Goal: Task Accomplishment & Management: Use online tool/utility

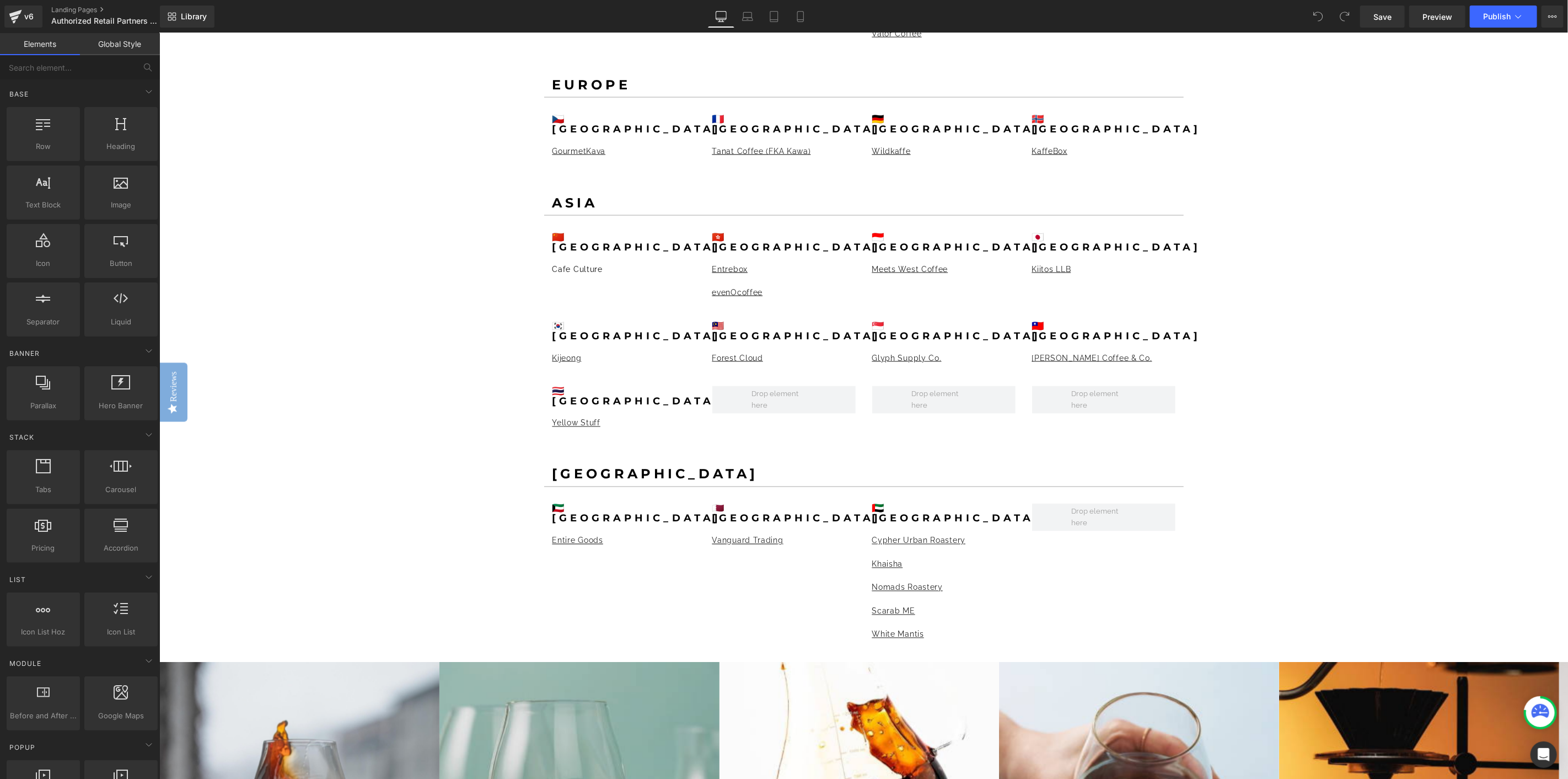
scroll to position [1409, 0]
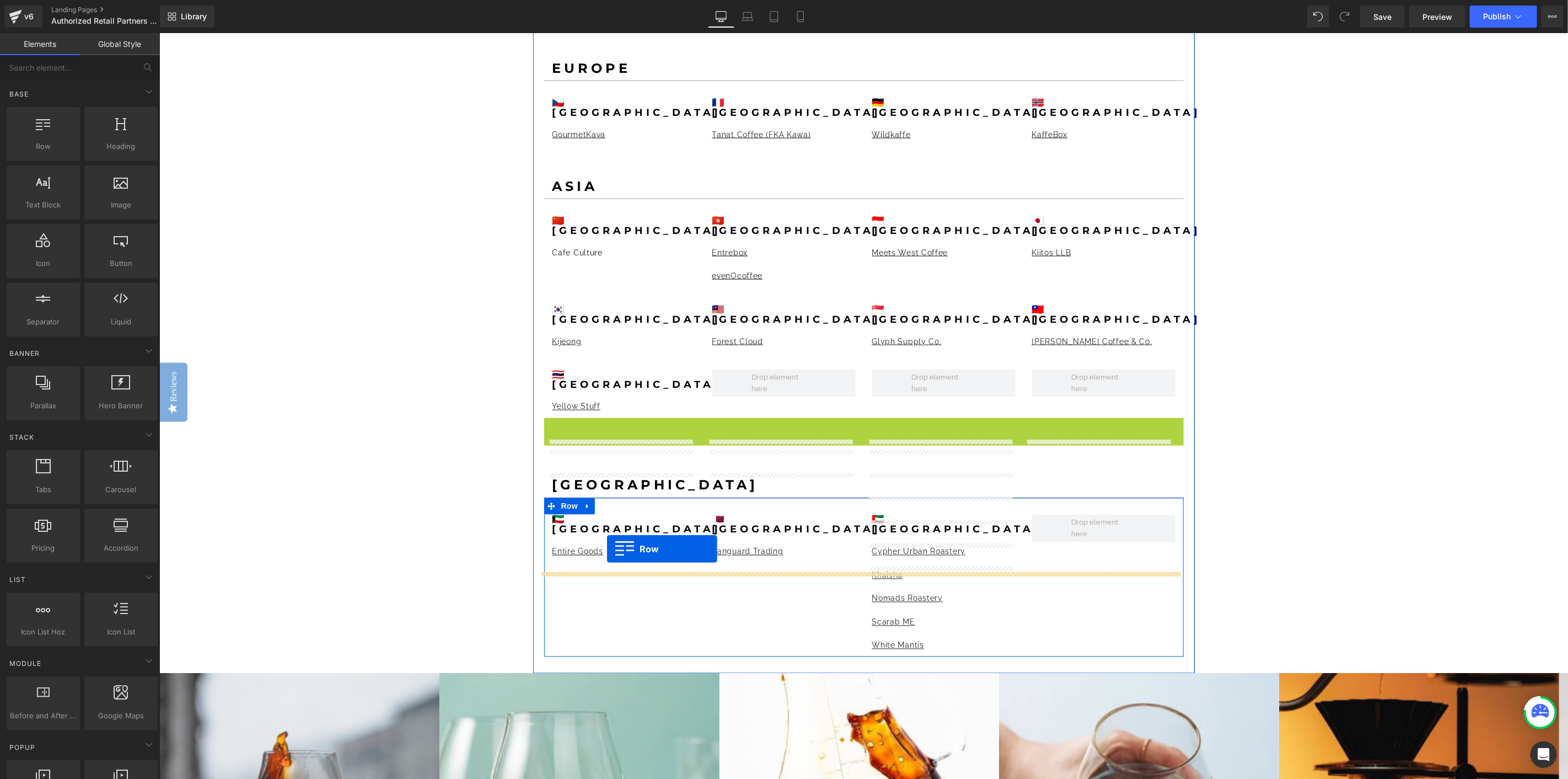
drag, startPoint x: 572, startPoint y: 384, endPoint x: 606, endPoint y: 548, distance: 167.5
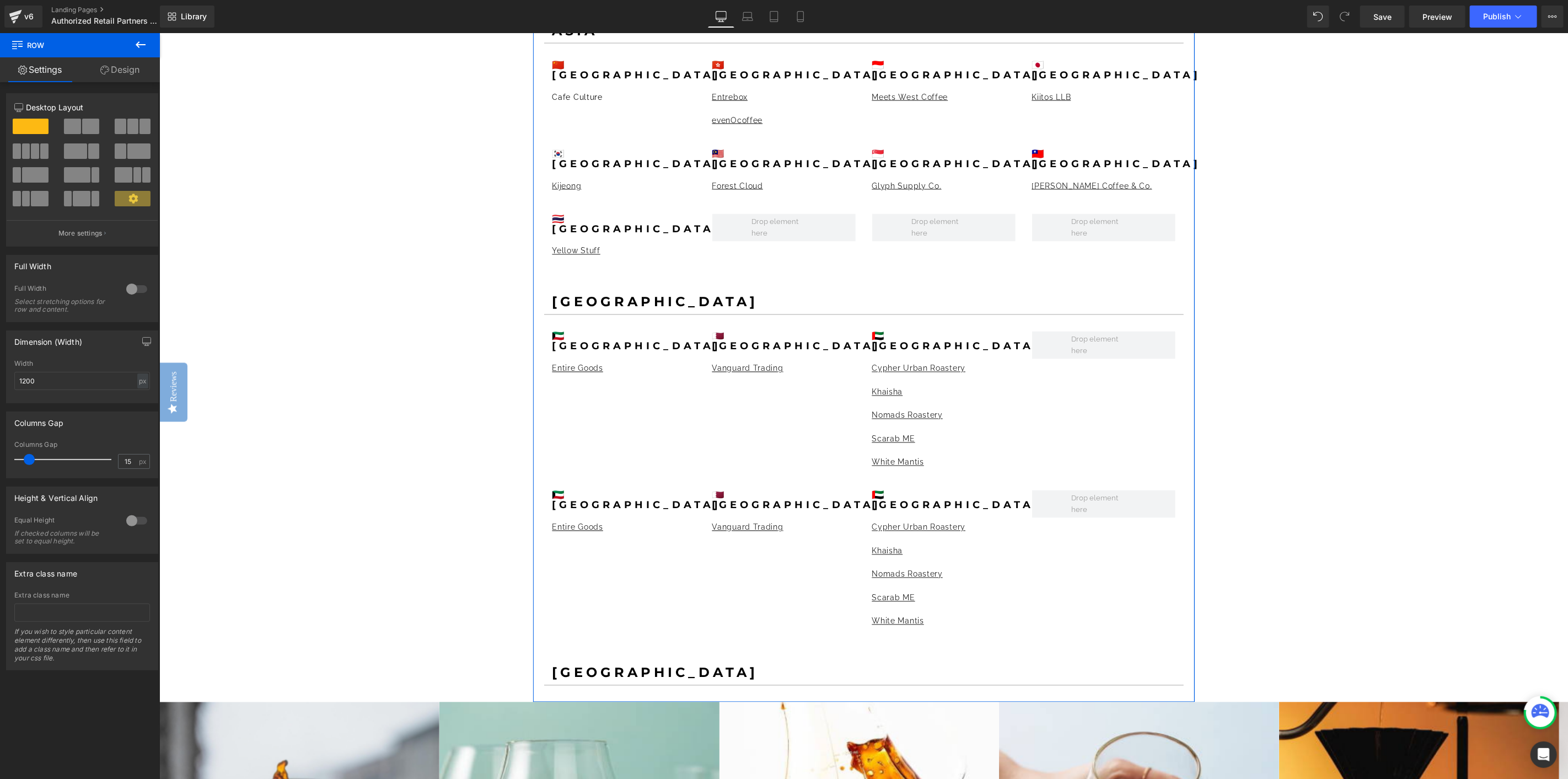
scroll to position [1655, 0]
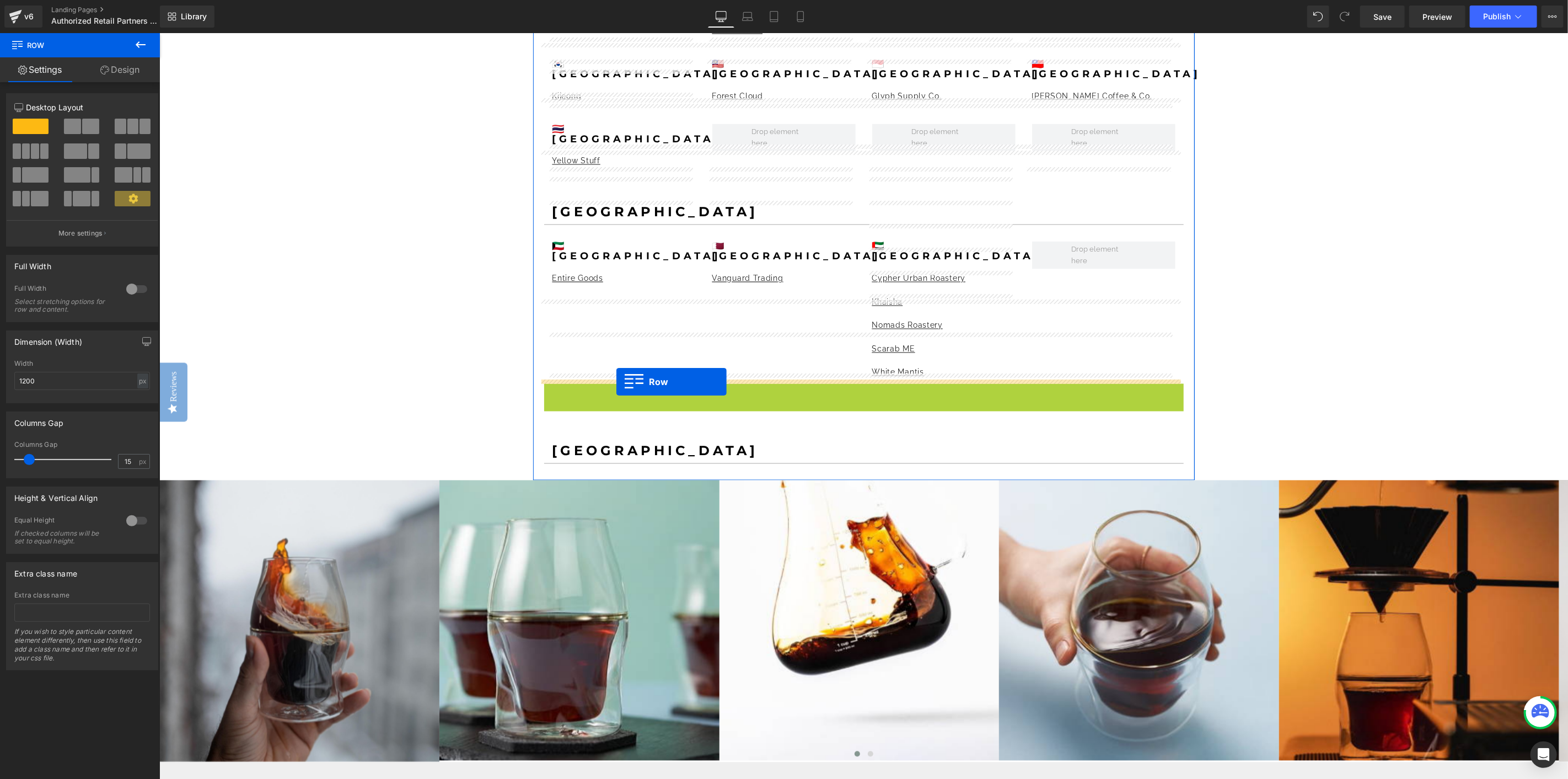
drag, startPoint x: 562, startPoint y: 310, endPoint x: 616, endPoint y: 381, distance: 89.2
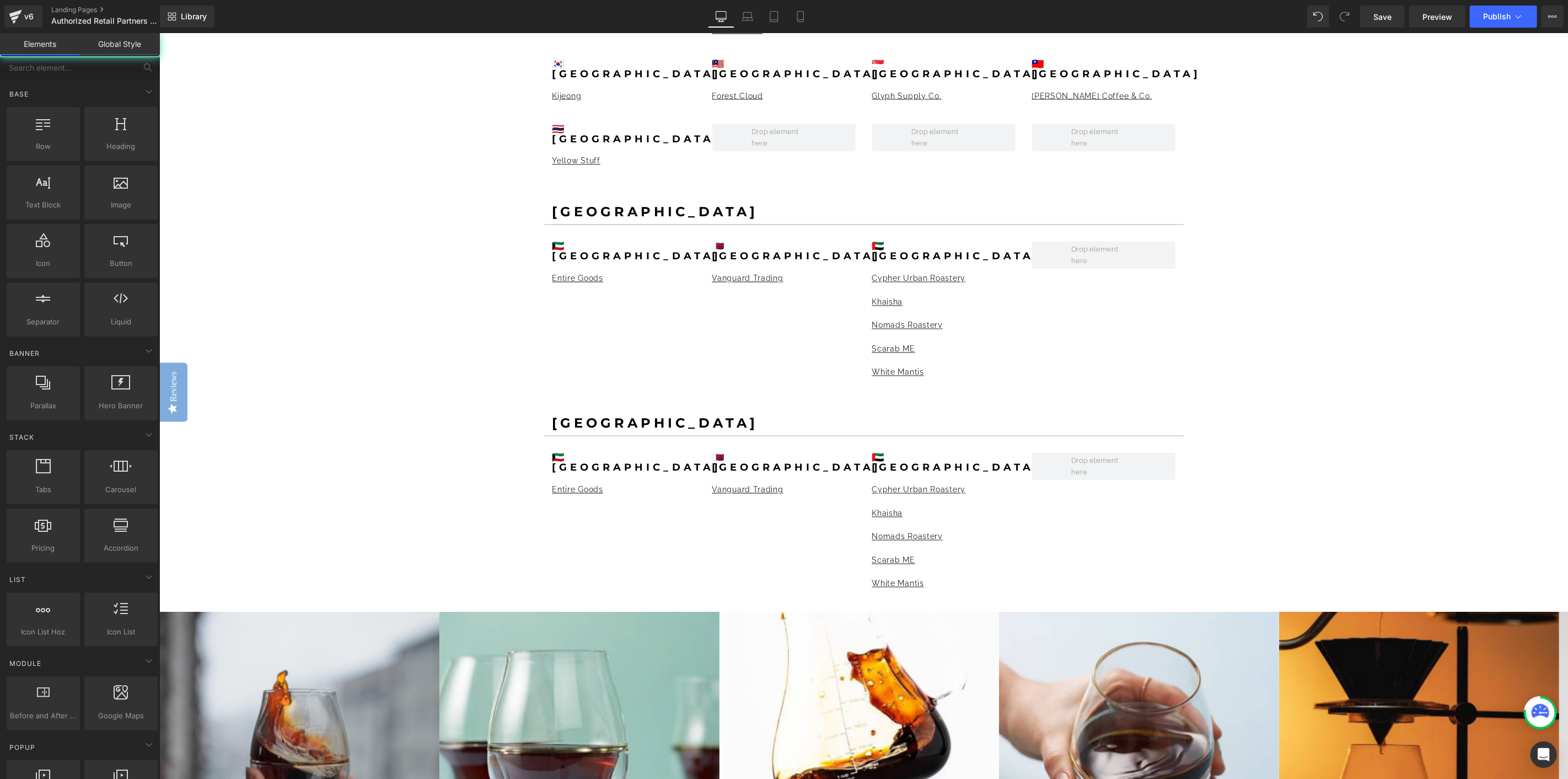
click at [400, 349] on div "GIVE YOUR CUSTOMERS THE TOOLS TO ELEVATE THEIR COFFEE SENSORY EXPERIENCE. Headi…" at bounding box center [863, 179] width 1409 height 3481
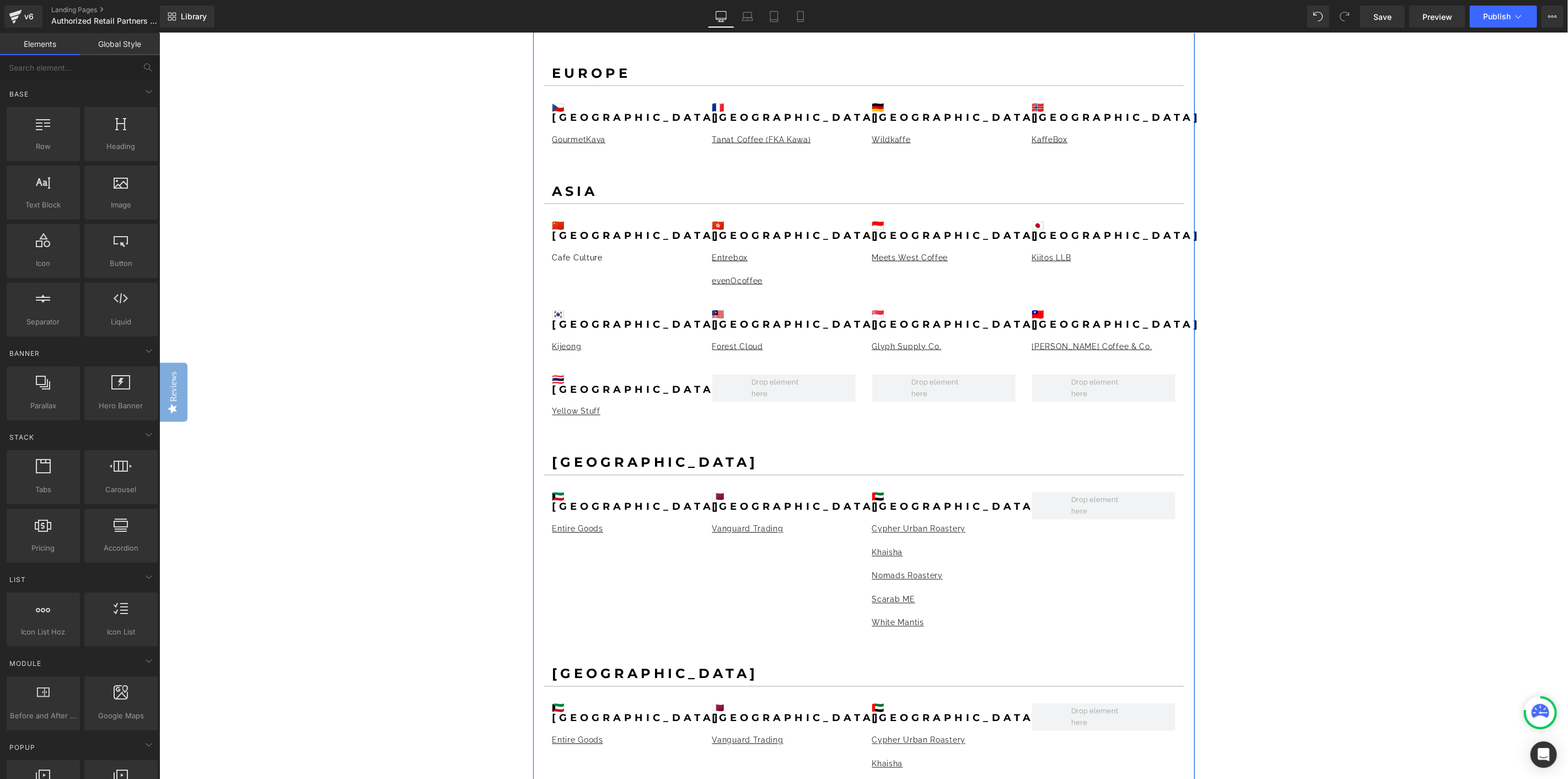
scroll to position [1409, 0]
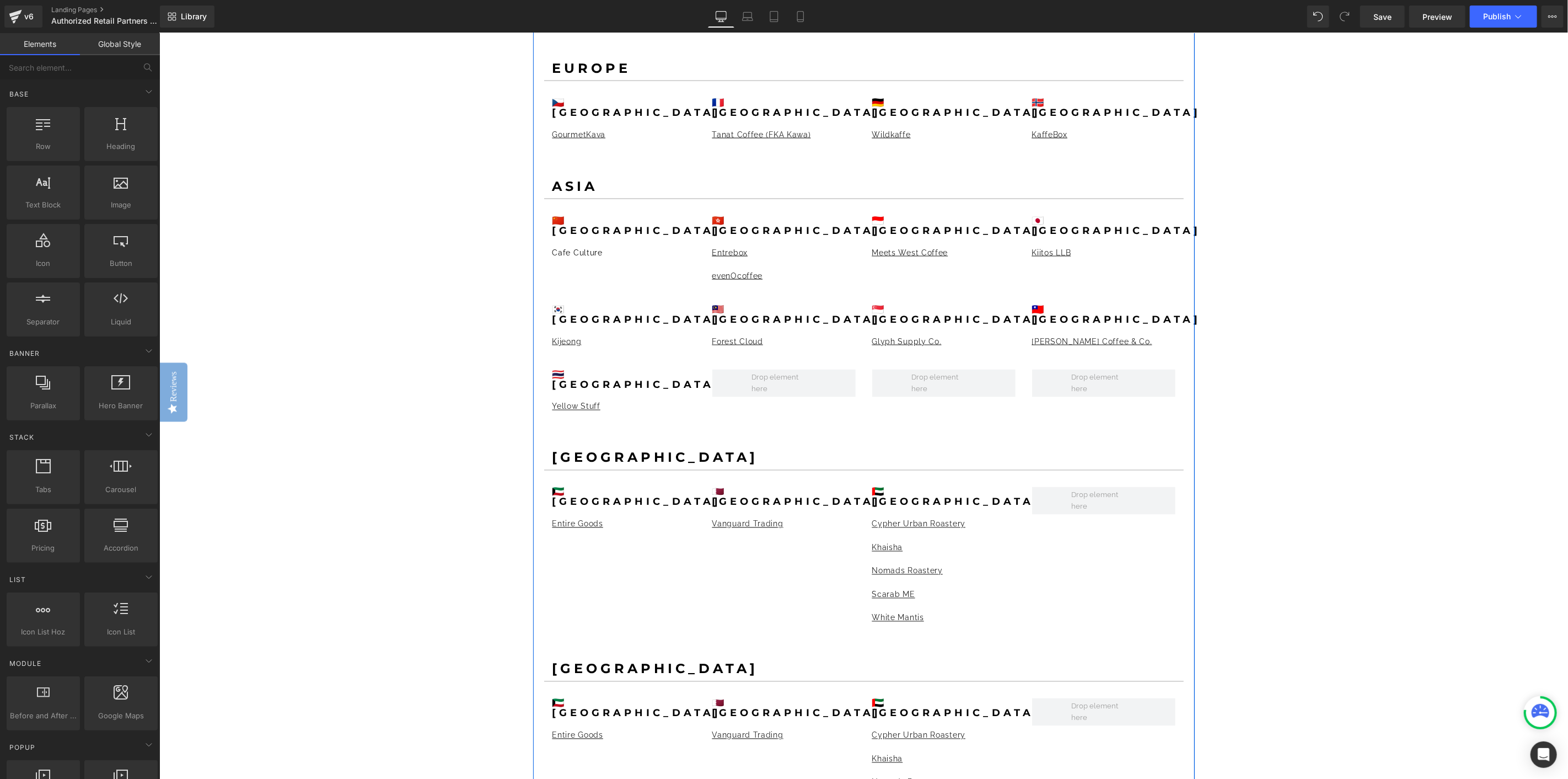
click at [647, 660] on b "[GEOGRAPHIC_DATA]" at bounding box center [655, 668] width 206 height 16
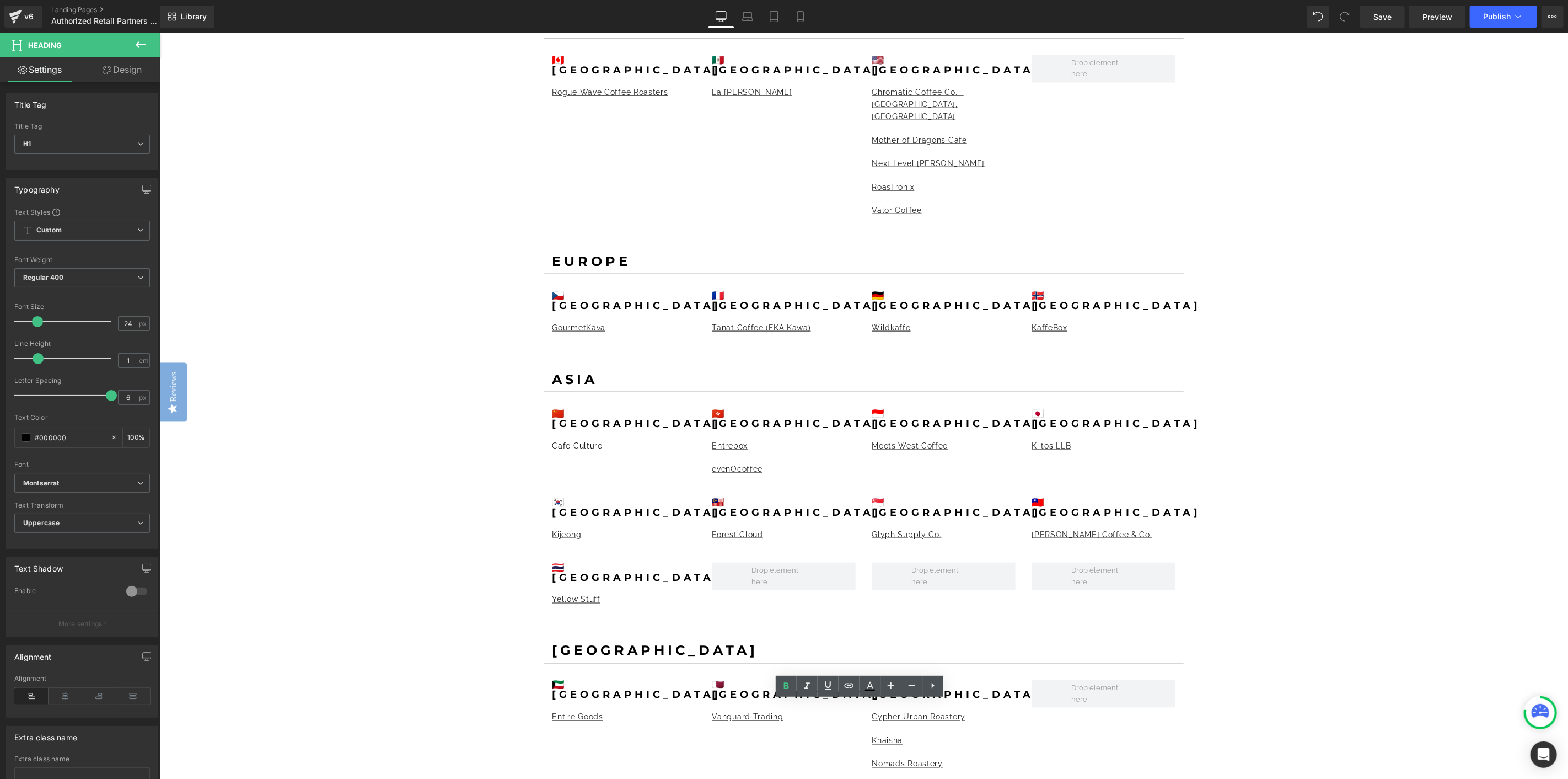
scroll to position [1287, 0]
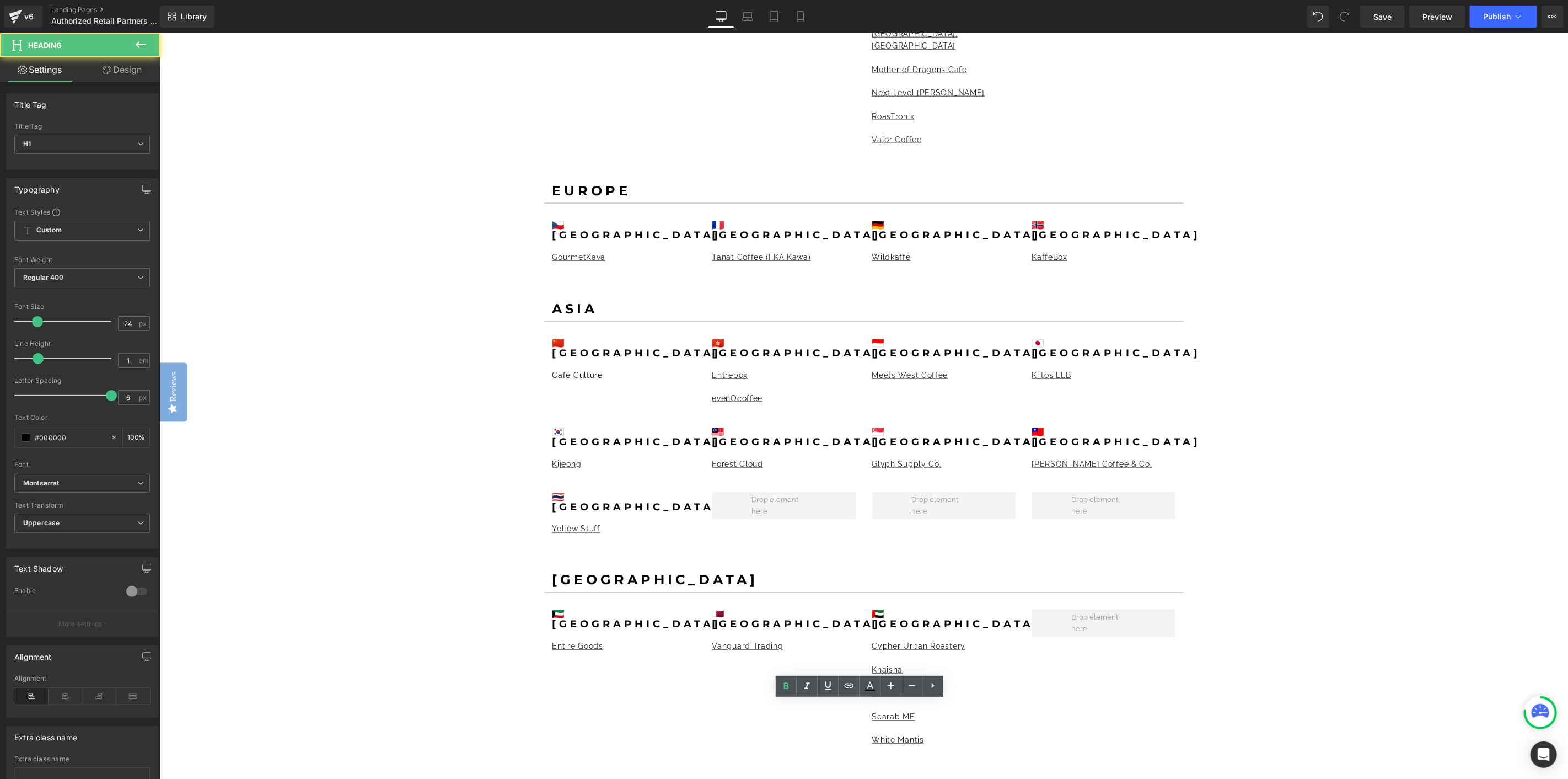
drag, startPoint x: 690, startPoint y: 703, endPoint x: 517, endPoint y: 691, distance: 173.4
click at [517, 691] on div "GIVE YOUR CUSTOMERS THE TOOLS TO ELEVATE THEIR COFFEE SENSORY EXPERIENCE. Headi…" at bounding box center [863, 547] width 1409 height 3481
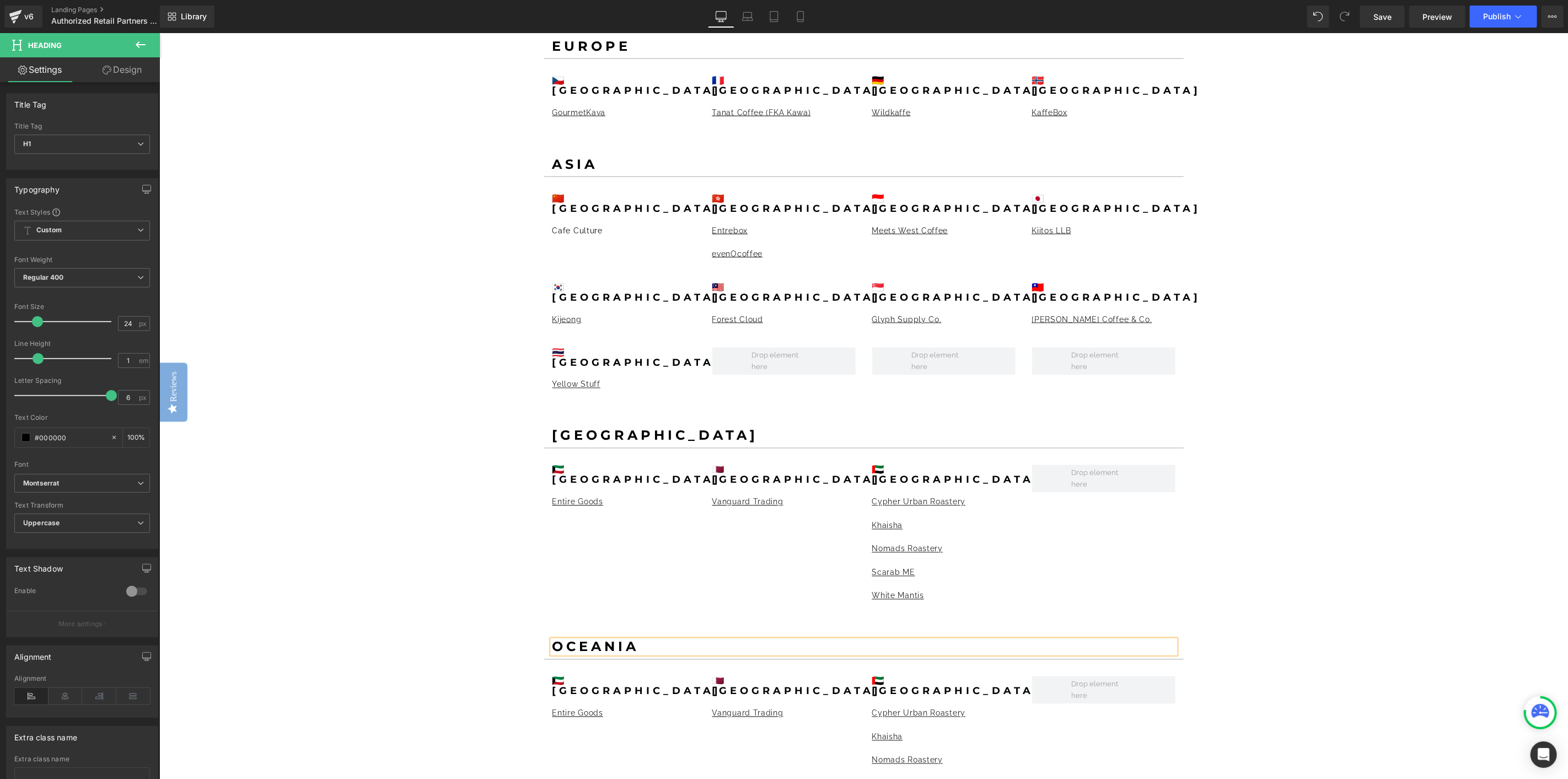
scroll to position [1471, 0]
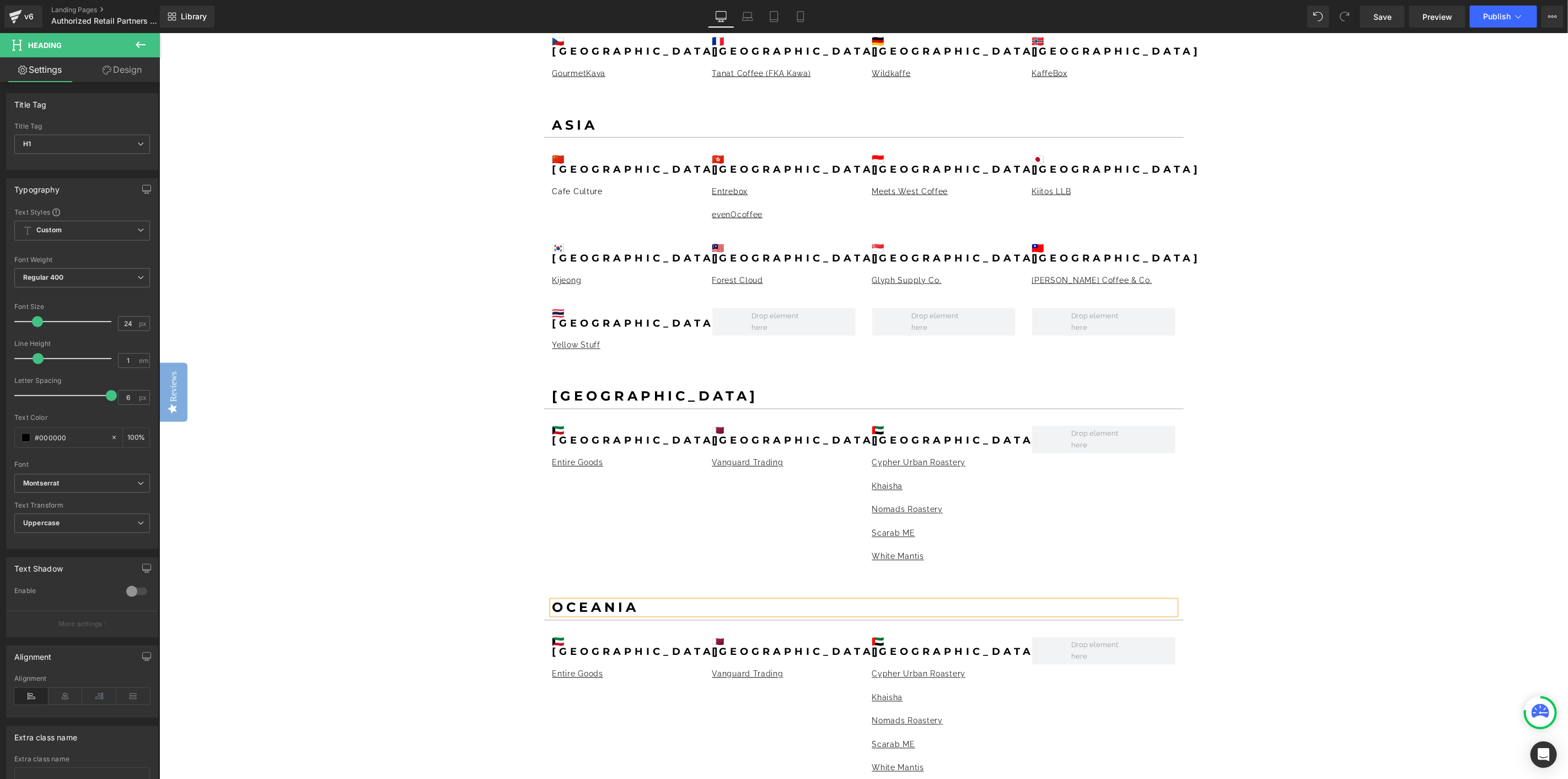
click at [597, 640] on span at bounding box center [597, 647] width 12 height 13
click at [619, 640] on span "Heading" at bounding box center [617, 647] width 30 height 13
click at [581, 635] on b "🇰🇼[GEOGRAPHIC_DATA]" at bounding box center [637, 646] width 169 height 22
click at [581, 635] on b "🇰🇼[GEOGRAPHIC_DATA]" at bounding box center [623, 651] width 143 height 32
click at [565, 635] on b "🇰🇼[GEOGRAPHIC_DATA]" at bounding box center [623, 651] width 143 height 32
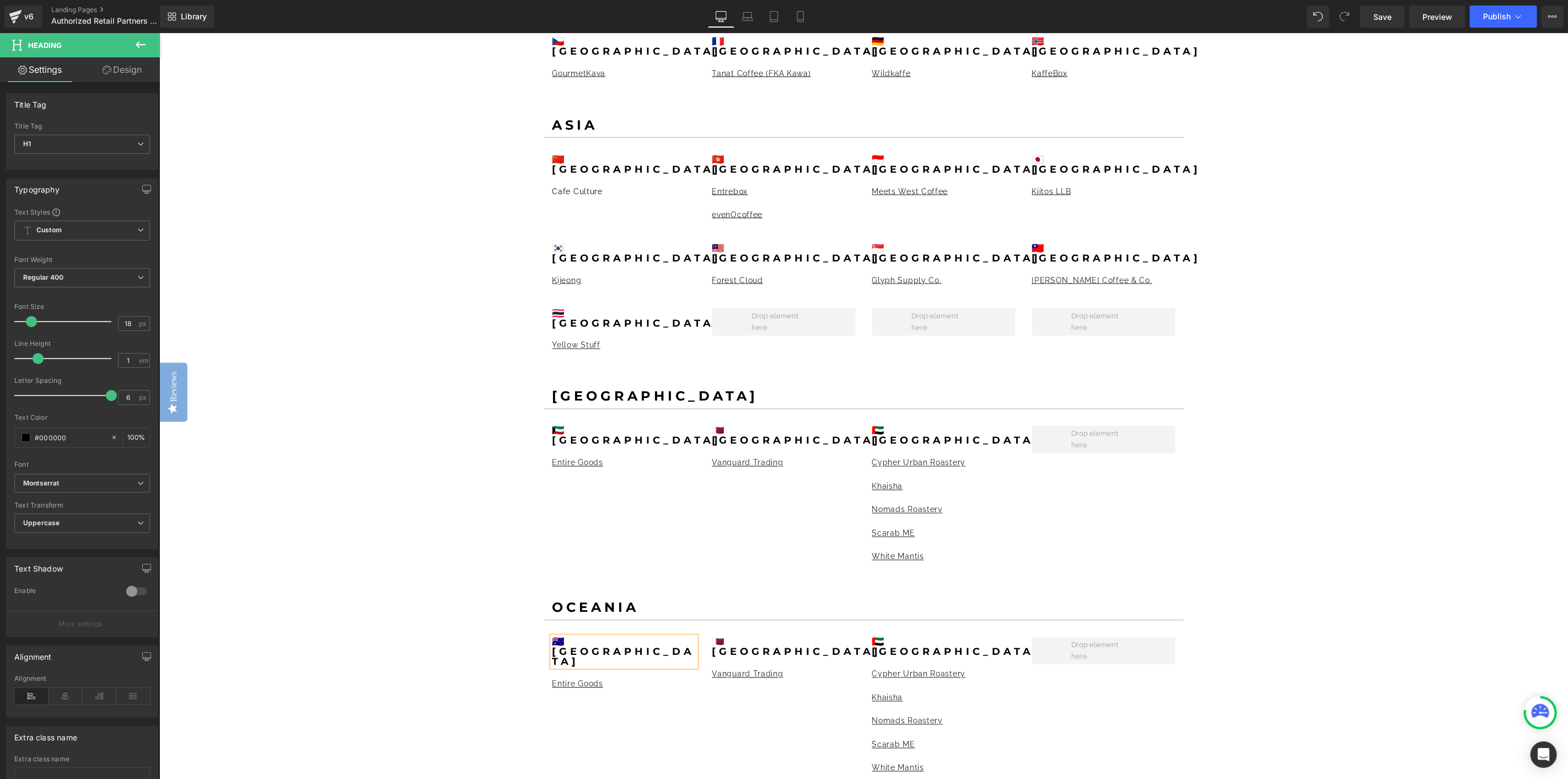
click at [421, 574] on div "GIVE YOUR CUSTOMERS THE TOOLS TO ELEVATE THEIR COFFEE SENSORY EXPERIENCE. Headi…" at bounding box center [863, 363] width 1409 height 3481
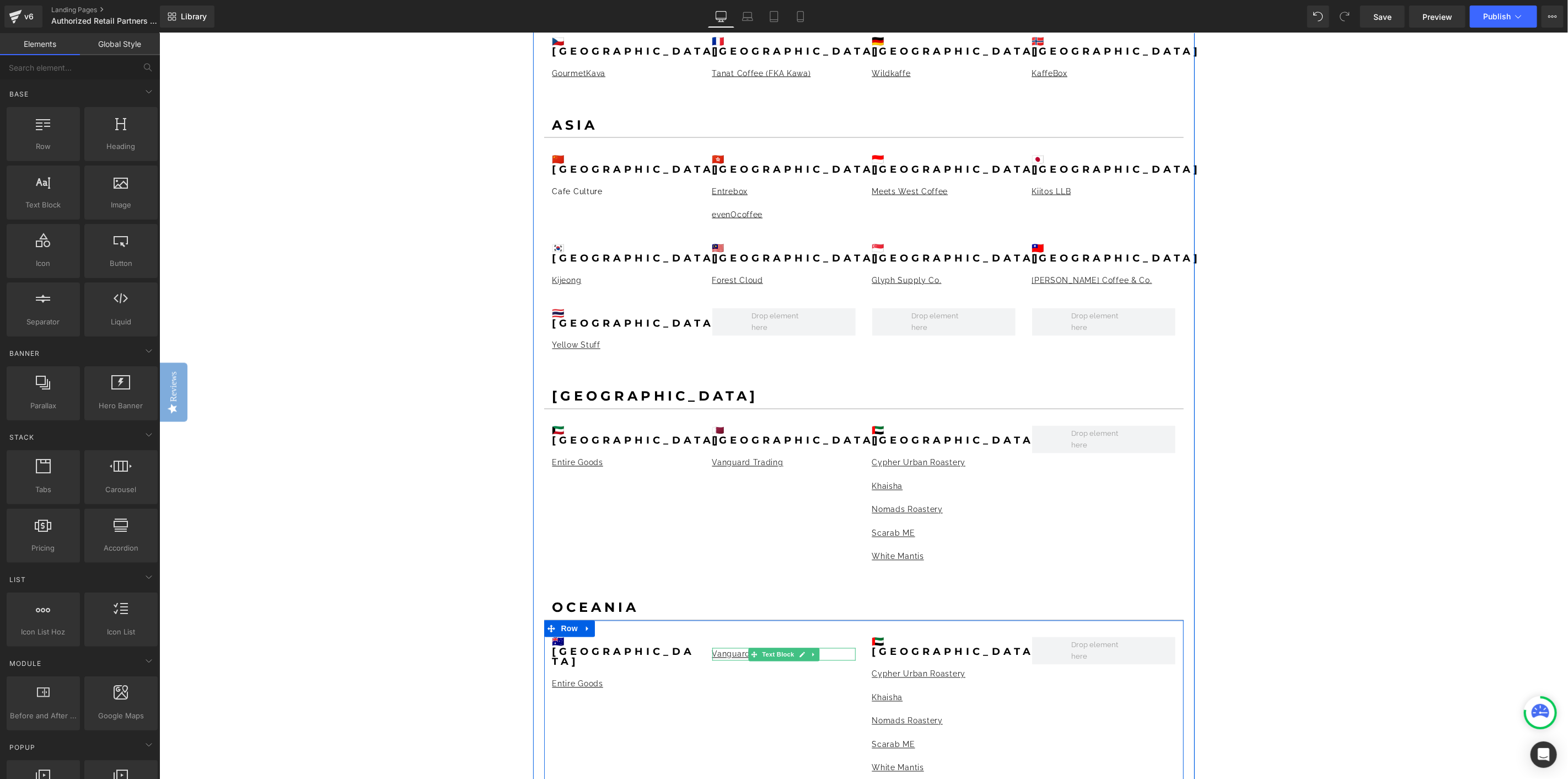
click at [827, 647] on p "Vanguard Trading" at bounding box center [783, 654] width 143 height 12
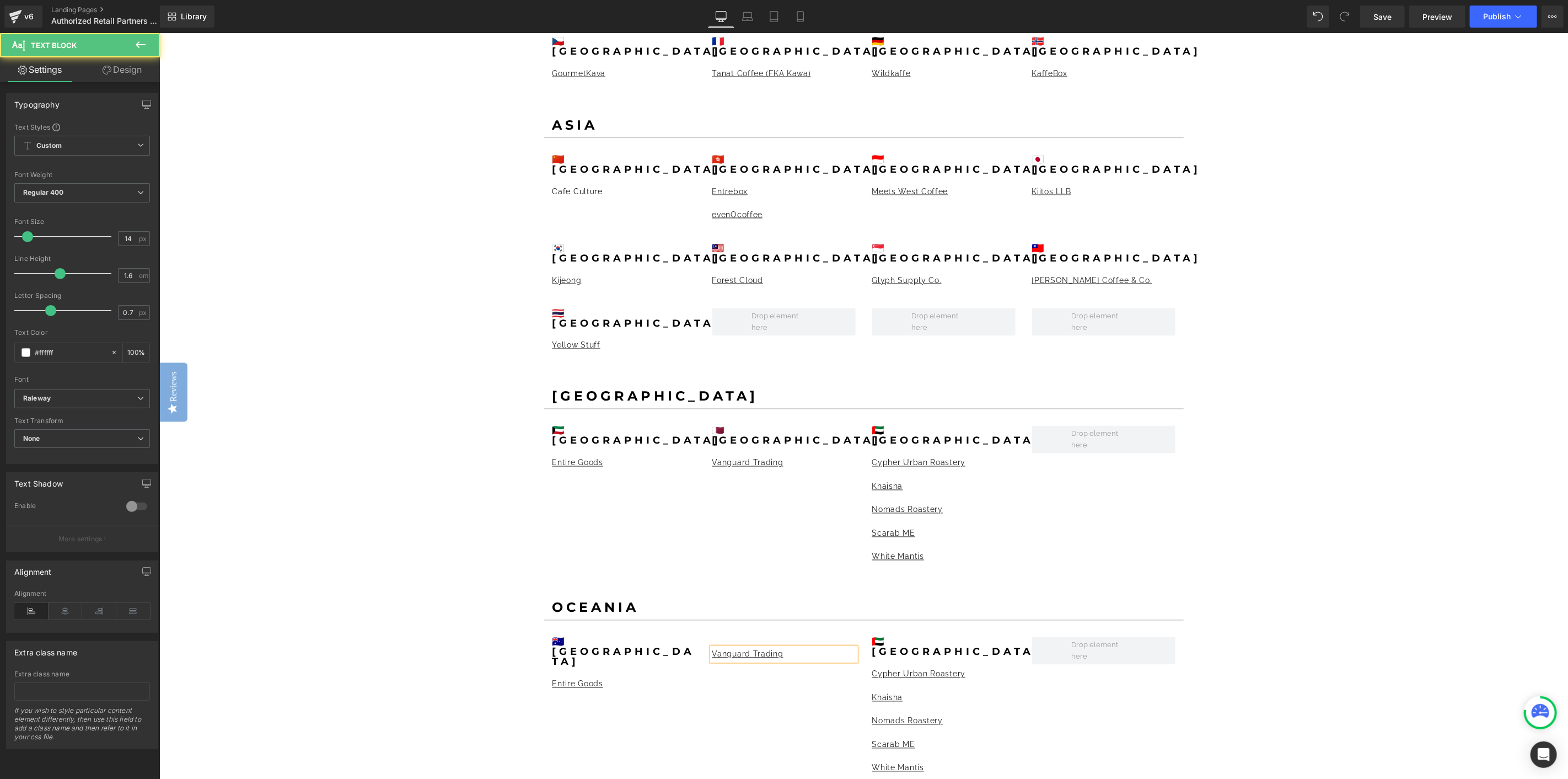
click at [820, 647] on div "Vanguard Trading" at bounding box center [783, 654] width 143 height 12
click at [159, 32] on div at bounding box center [159, 32] width 0 height 0
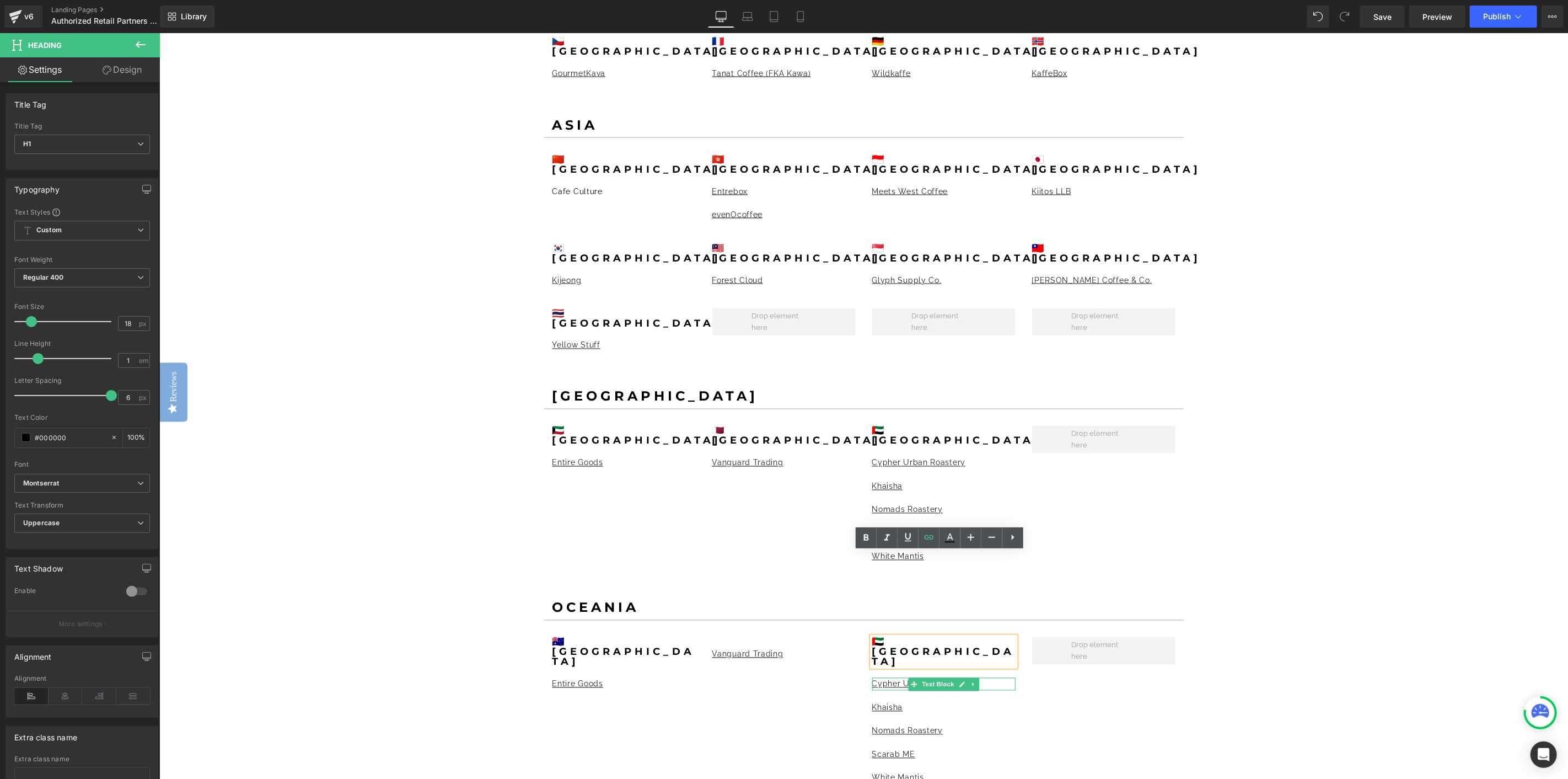
click at [981, 677] on div at bounding box center [943, 679] width 143 height 3
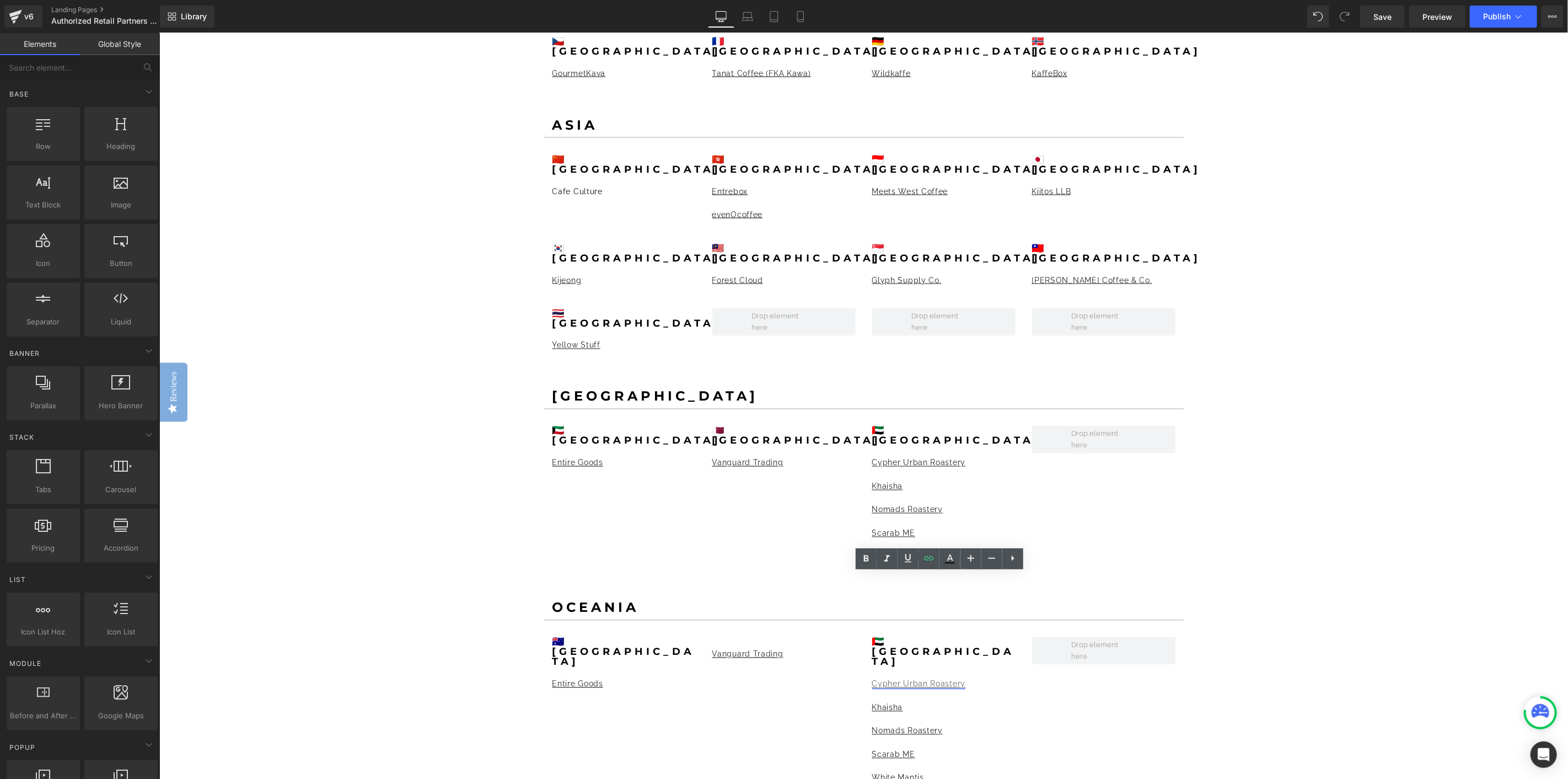
drag, startPoint x: 1085, startPoint y: 616, endPoint x: 869, endPoint y: 579, distance: 219.1
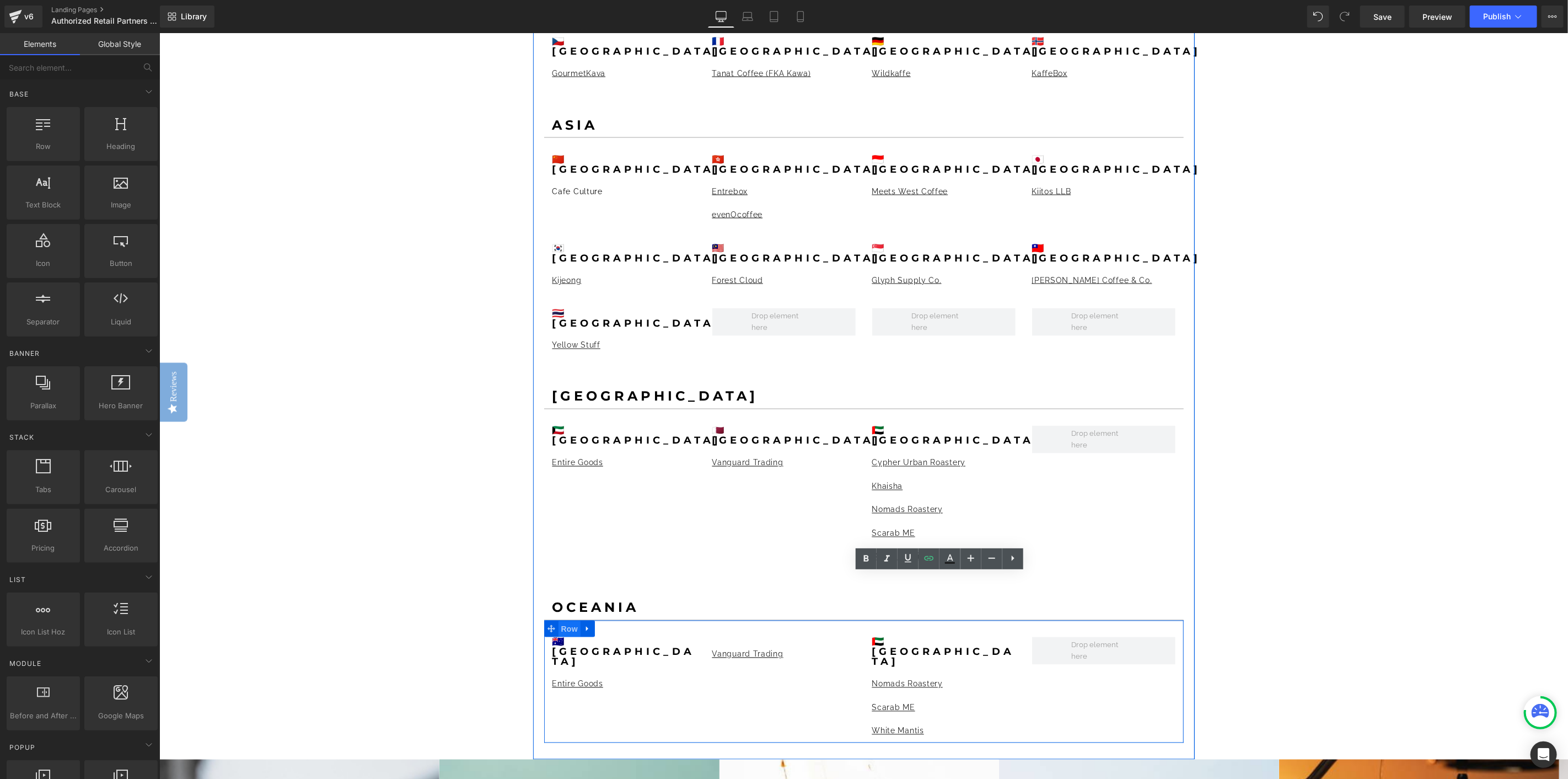
click at [567, 621] on span "Row" at bounding box center [569, 629] width 22 height 16
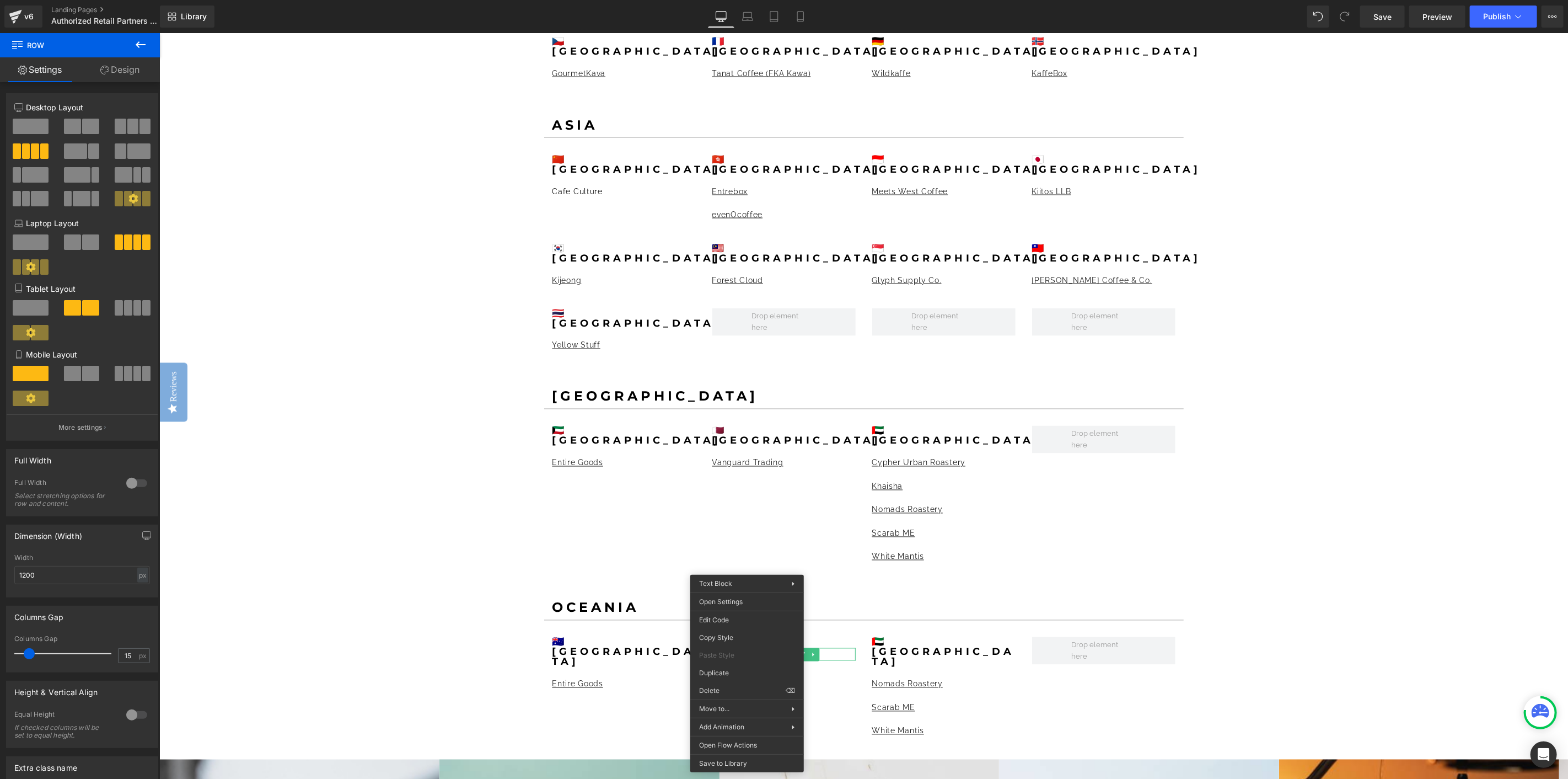
drag, startPoint x: 880, startPoint y: 726, endPoint x: 726, endPoint y: 683, distance: 159.9
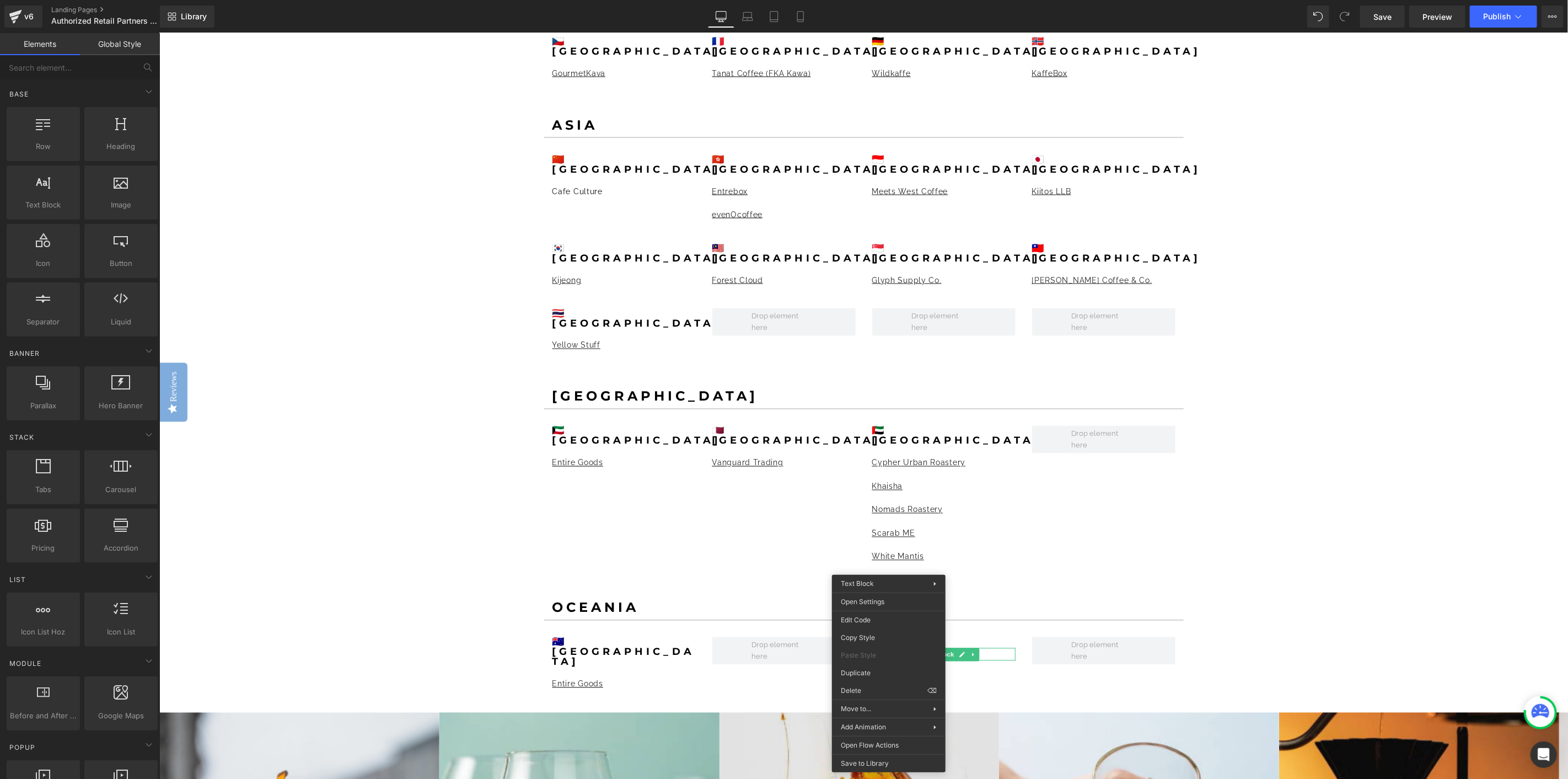
drag, startPoint x: 1034, startPoint y: 723, endPoint x: 875, endPoint y: 689, distance: 162.6
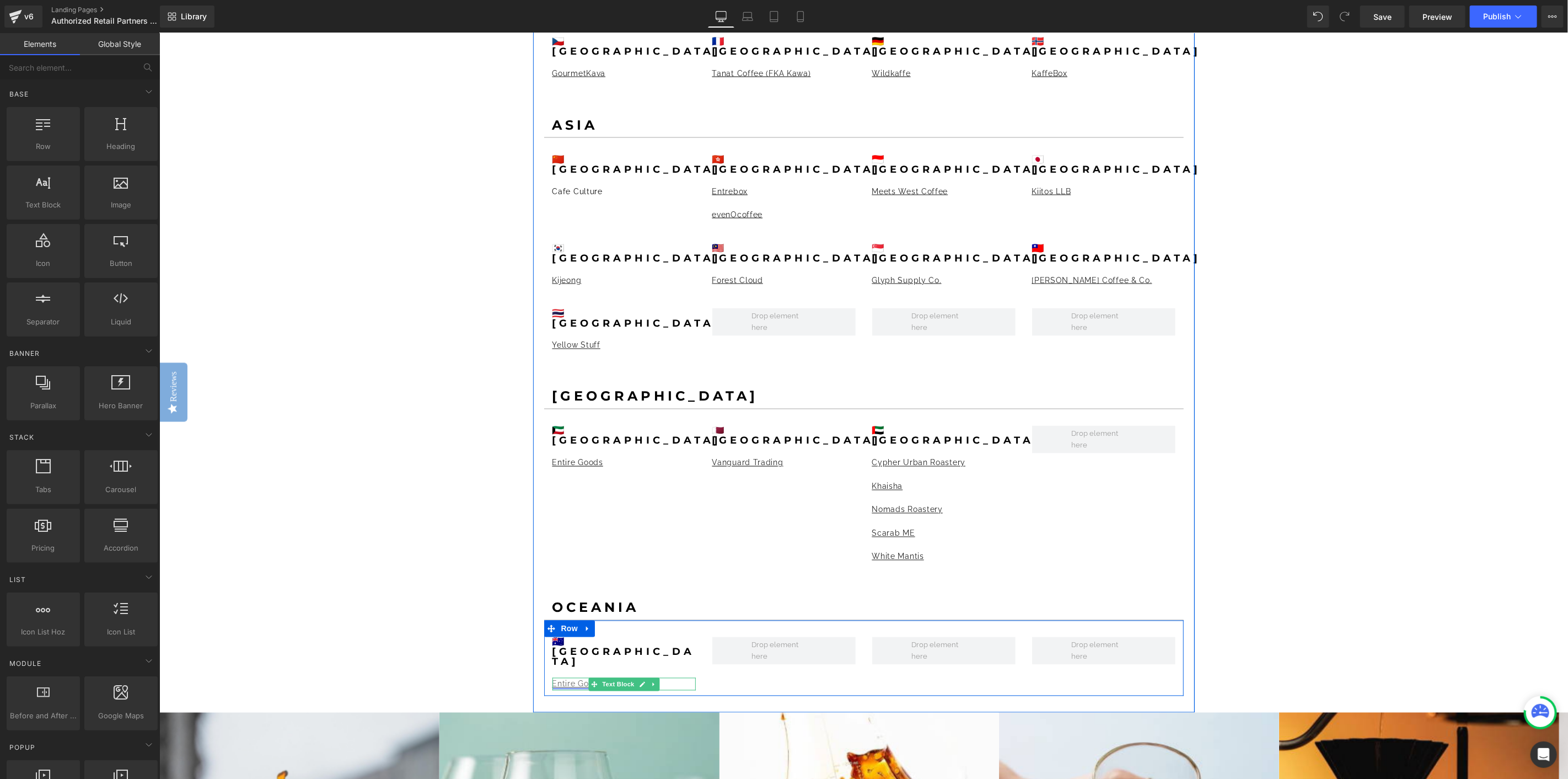
click at [567, 677] on div at bounding box center [623, 679] width 143 height 3
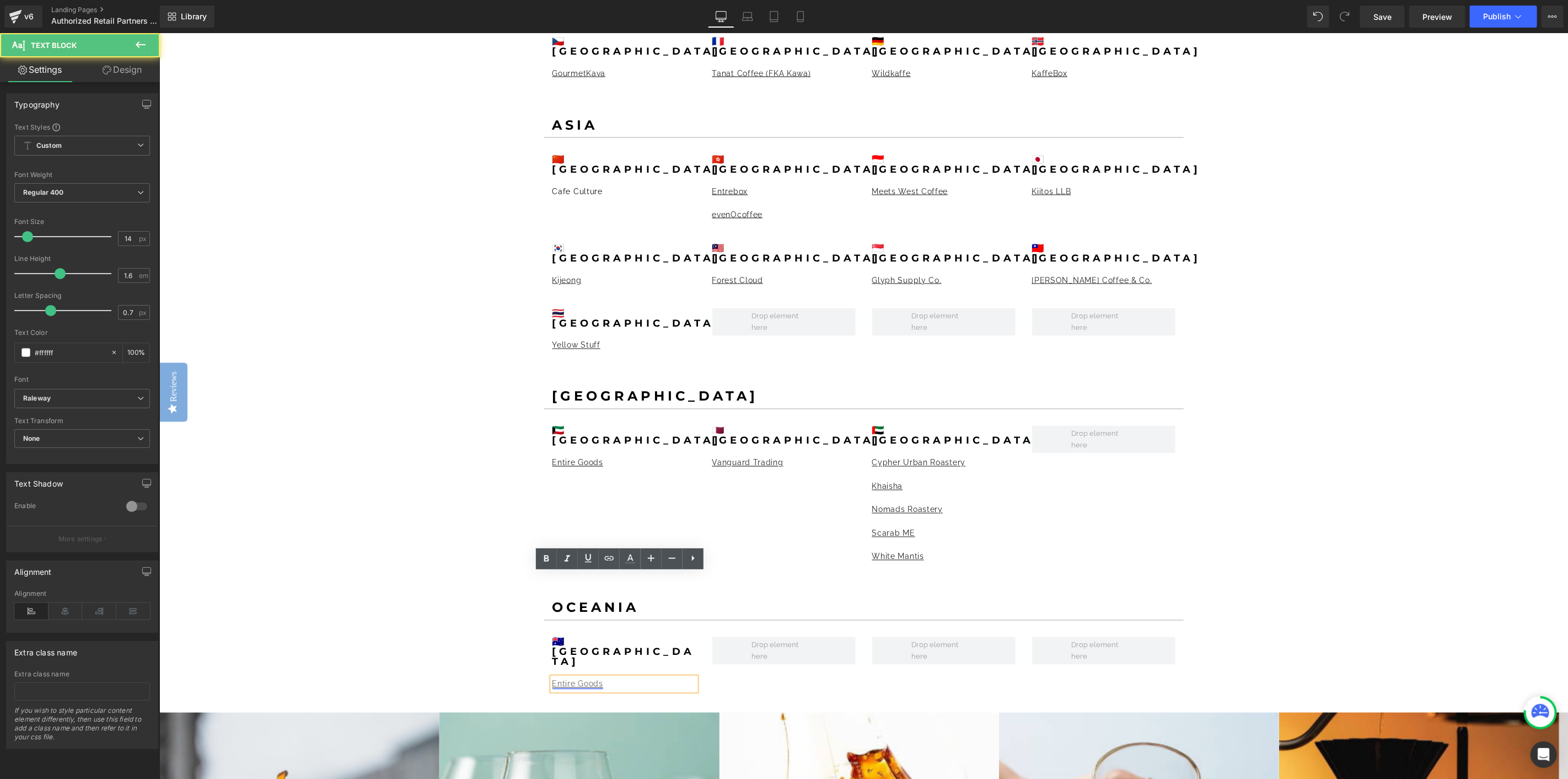
click at [569, 679] on link "Entire Goods" at bounding box center [577, 683] width 51 height 9
drag, startPoint x: 553, startPoint y: 583, endPoint x: 559, endPoint y: 579, distance: 7.2
click at [553, 679] on span "Entire Goods" at bounding box center [577, 683] width 51 height 9
click at [411, 498] on div "GIVE YOUR CUSTOMERS THE TOOLS TO ELEVATE THEIR COFFEE SENSORY EXPERIENCE. Headi…" at bounding box center [863, 322] width 1409 height 3399
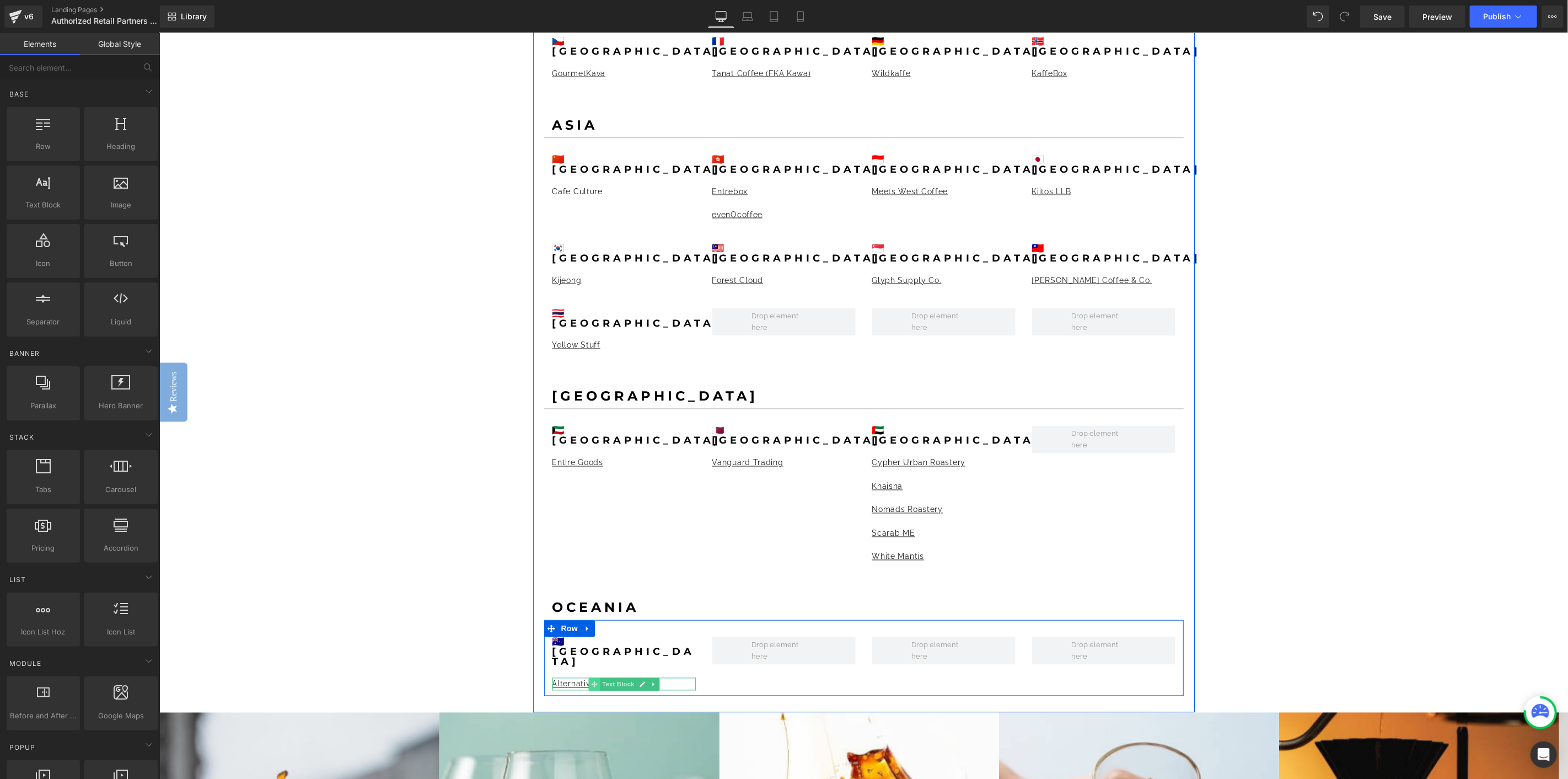
click at [590, 681] on icon at bounding box center [593, 684] width 6 height 7
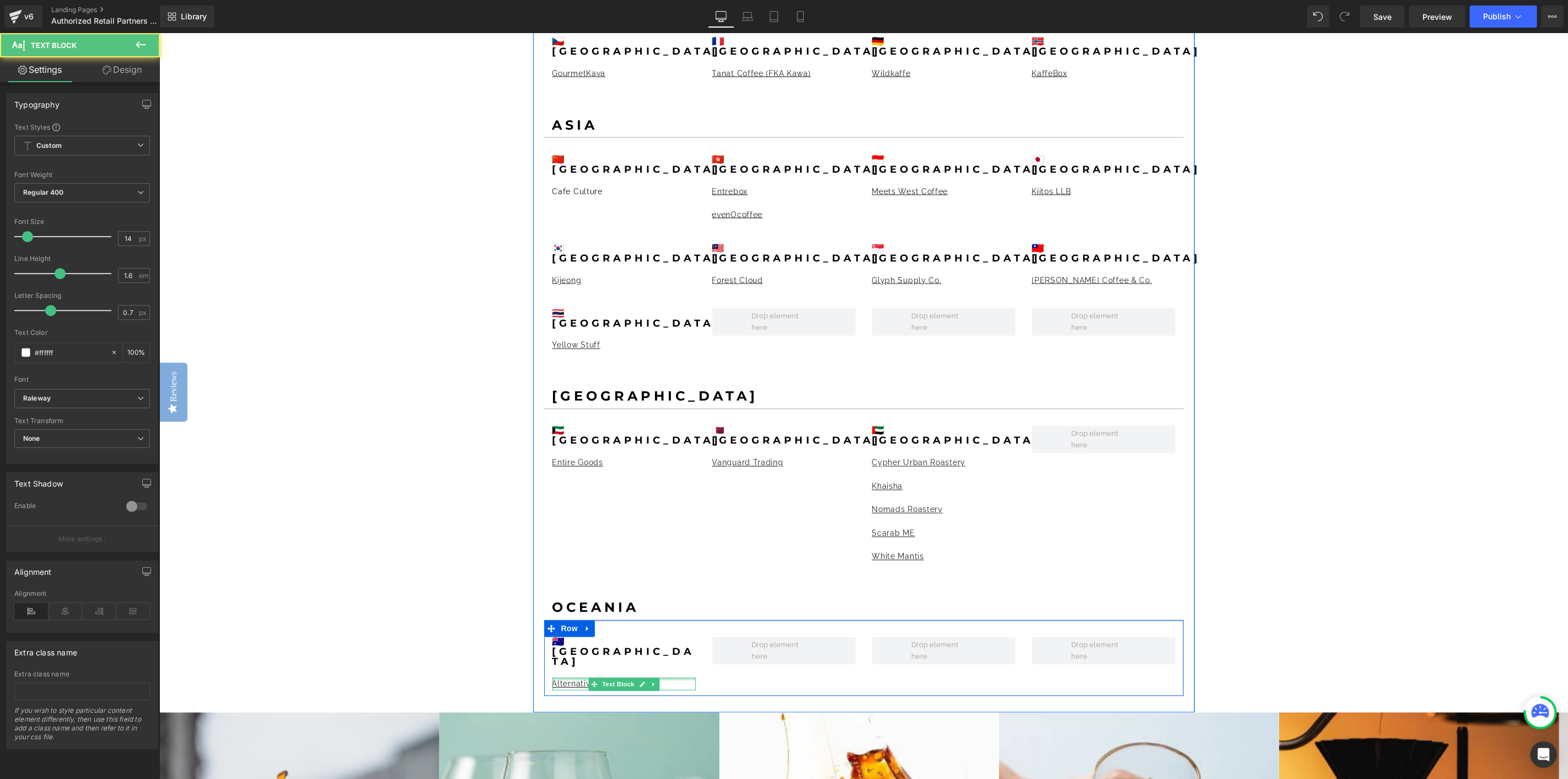
click at [570, 677] on div at bounding box center [623, 679] width 143 height 3
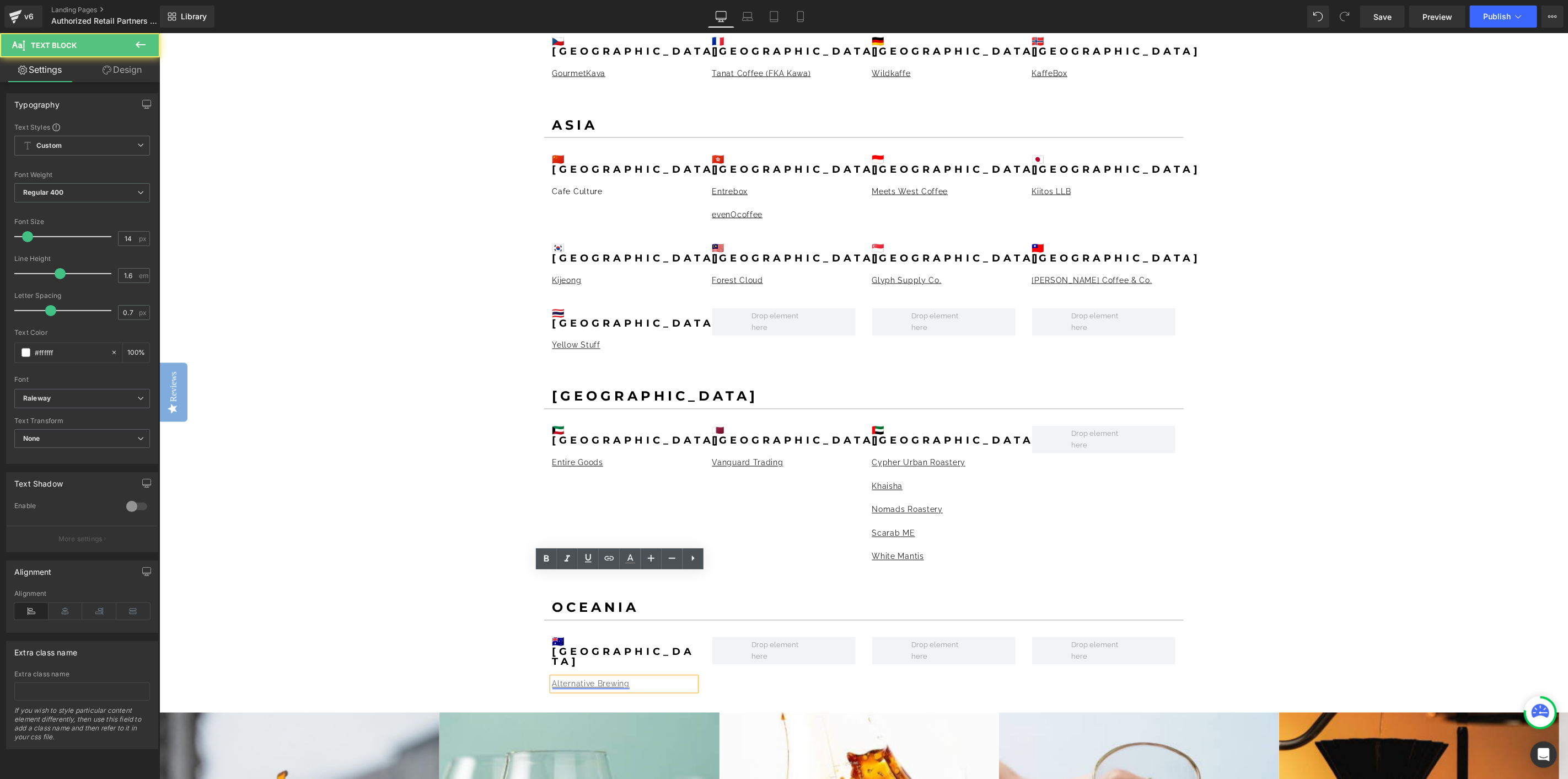
click at [570, 679] on link "Alternative Brewing" at bounding box center [590, 683] width 77 height 9
click at [625, 597] on span "Edit" at bounding box center [625, 599] width 13 height 9
click at [664, 599] on input "[URL][DOMAIN_NAME]" at bounding box center [628, 602] width 170 height 27
paste input "[DOMAIN_NAME][URL]"
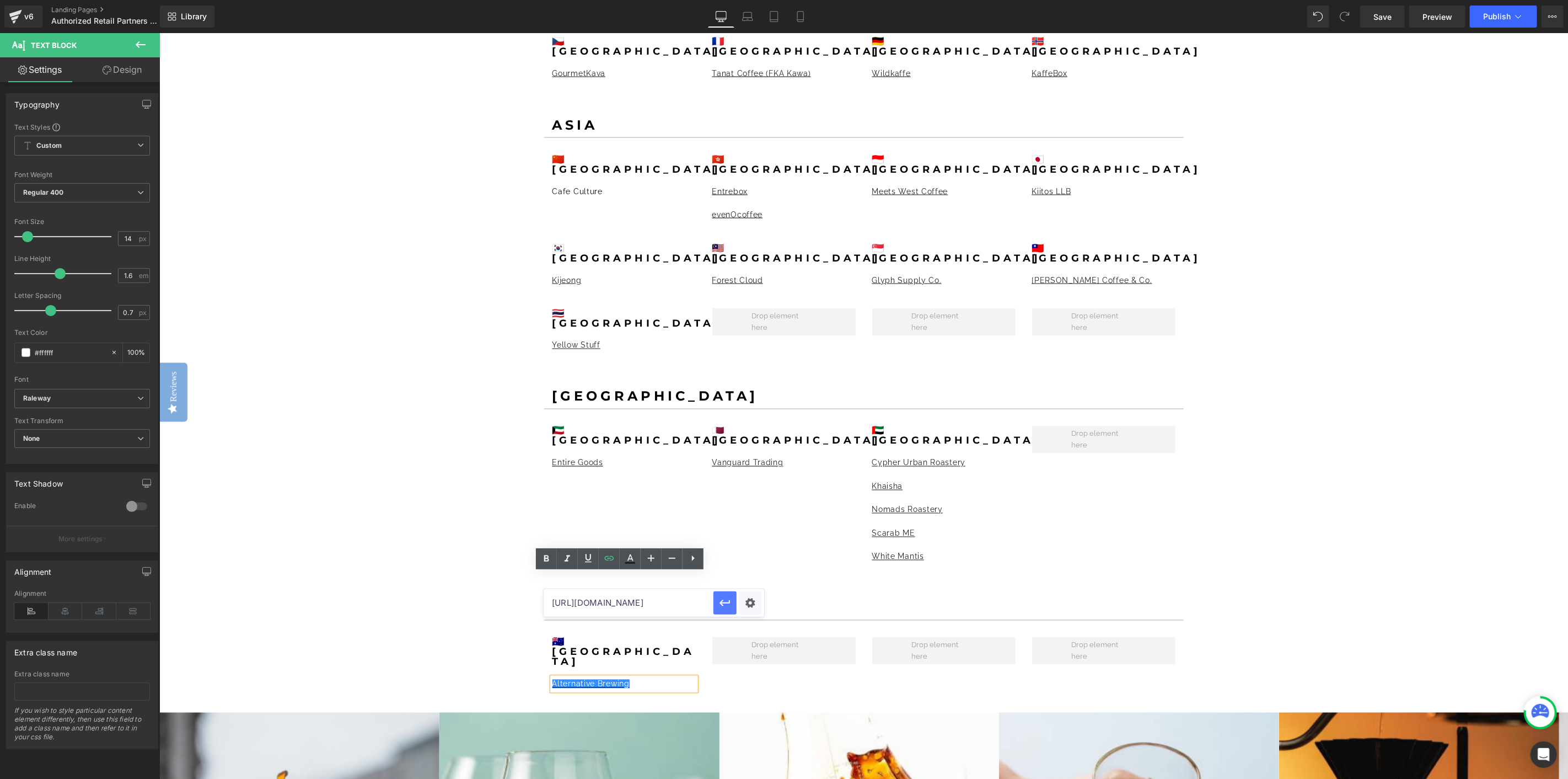
type input "[URL][DOMAIN_NAME]"
click at [723, 602] on icon "button" at bounding box center [725, 603] width 13 height 13
click at [304, 528] on div "GIVE YOUR CUSTOMERS THE TOOLS TO ELEVATE THEIR COFFEE SENSORY EXPERIENCE. Headi…" at bounding box center [863, 322] width 1409 height 3399
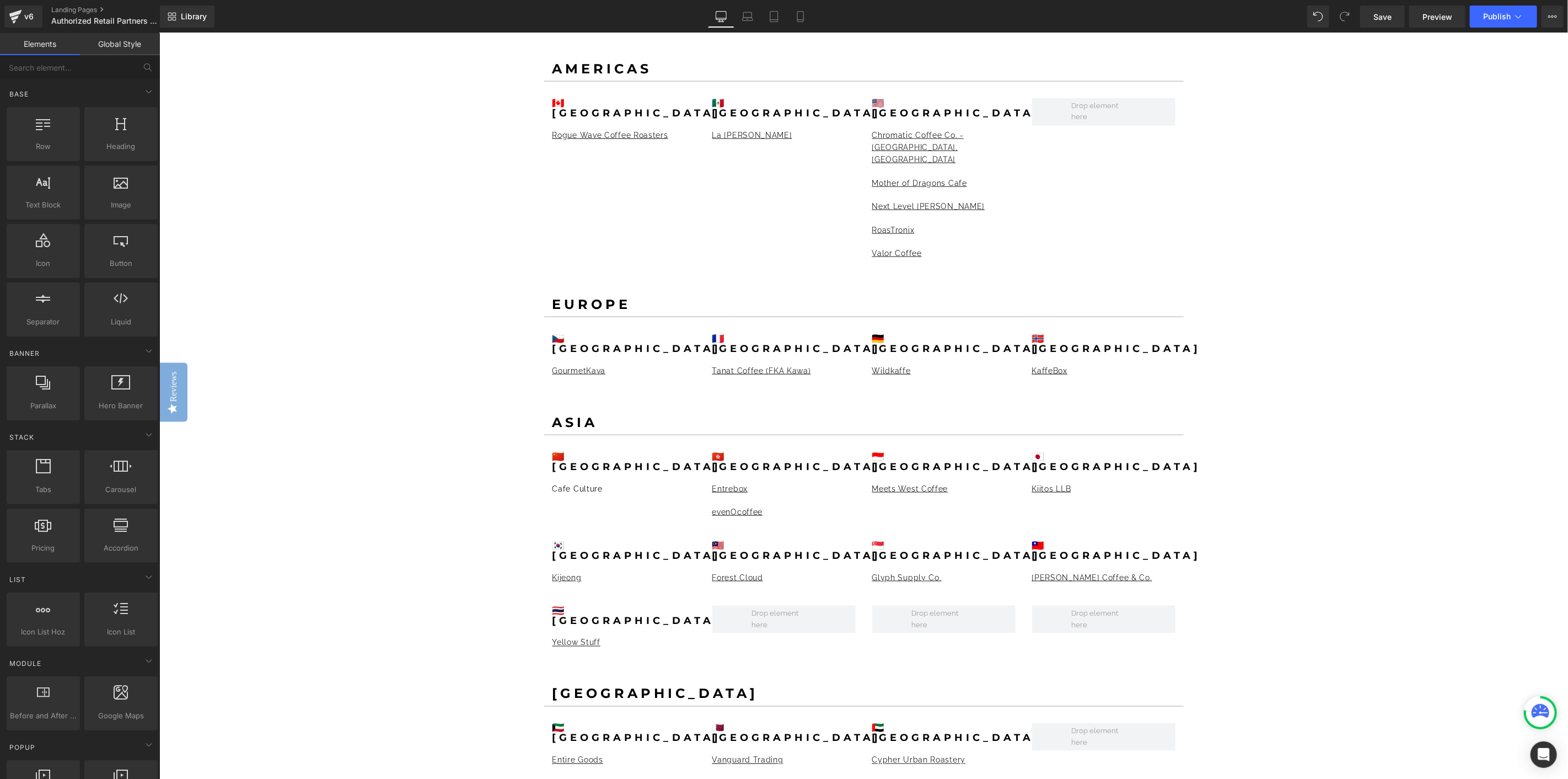
scroll to position [1165, 0]
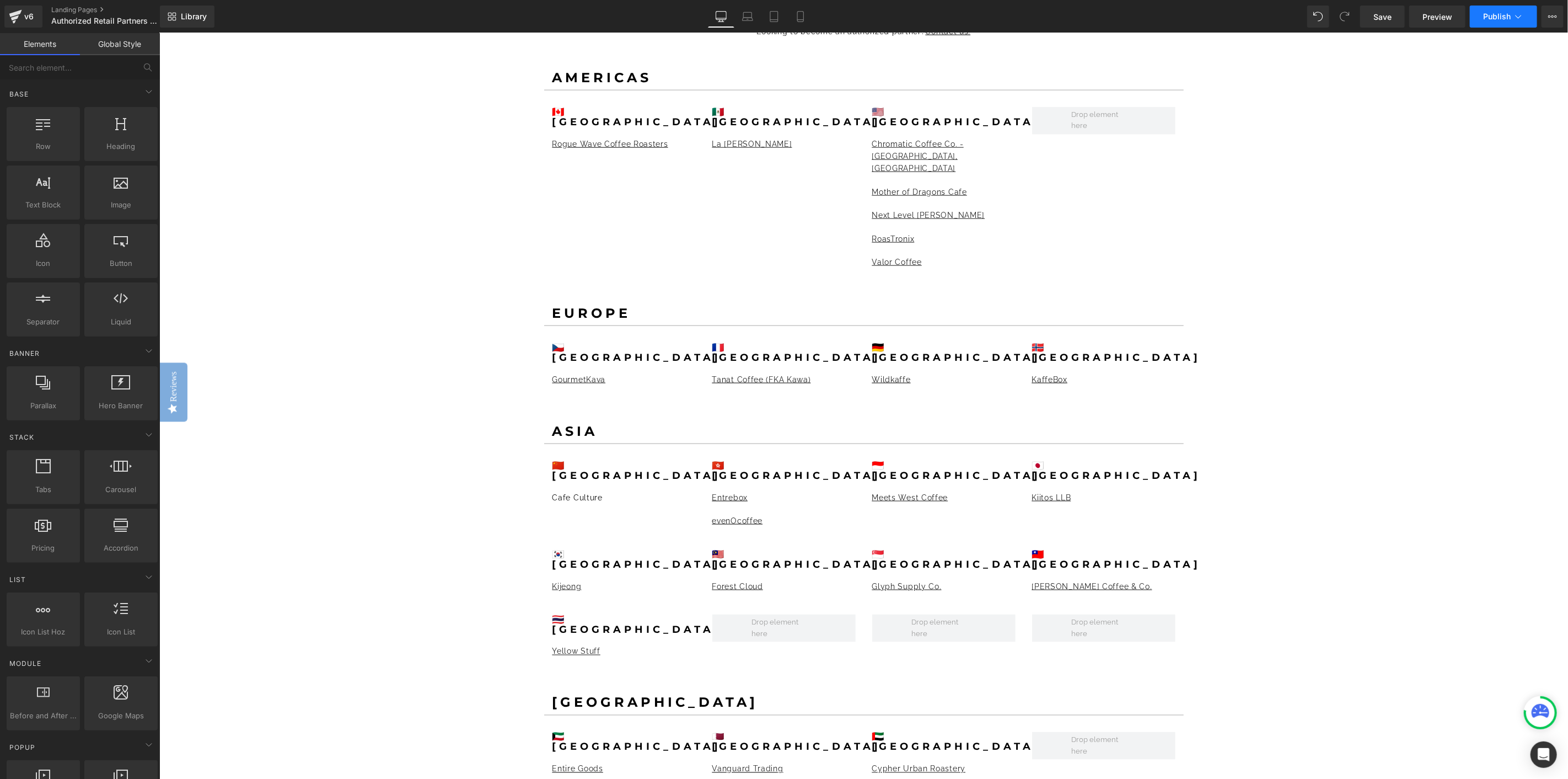
click at [1489, 19] on span "Publish" at bounding box center [1497, 16] width 27 height 9
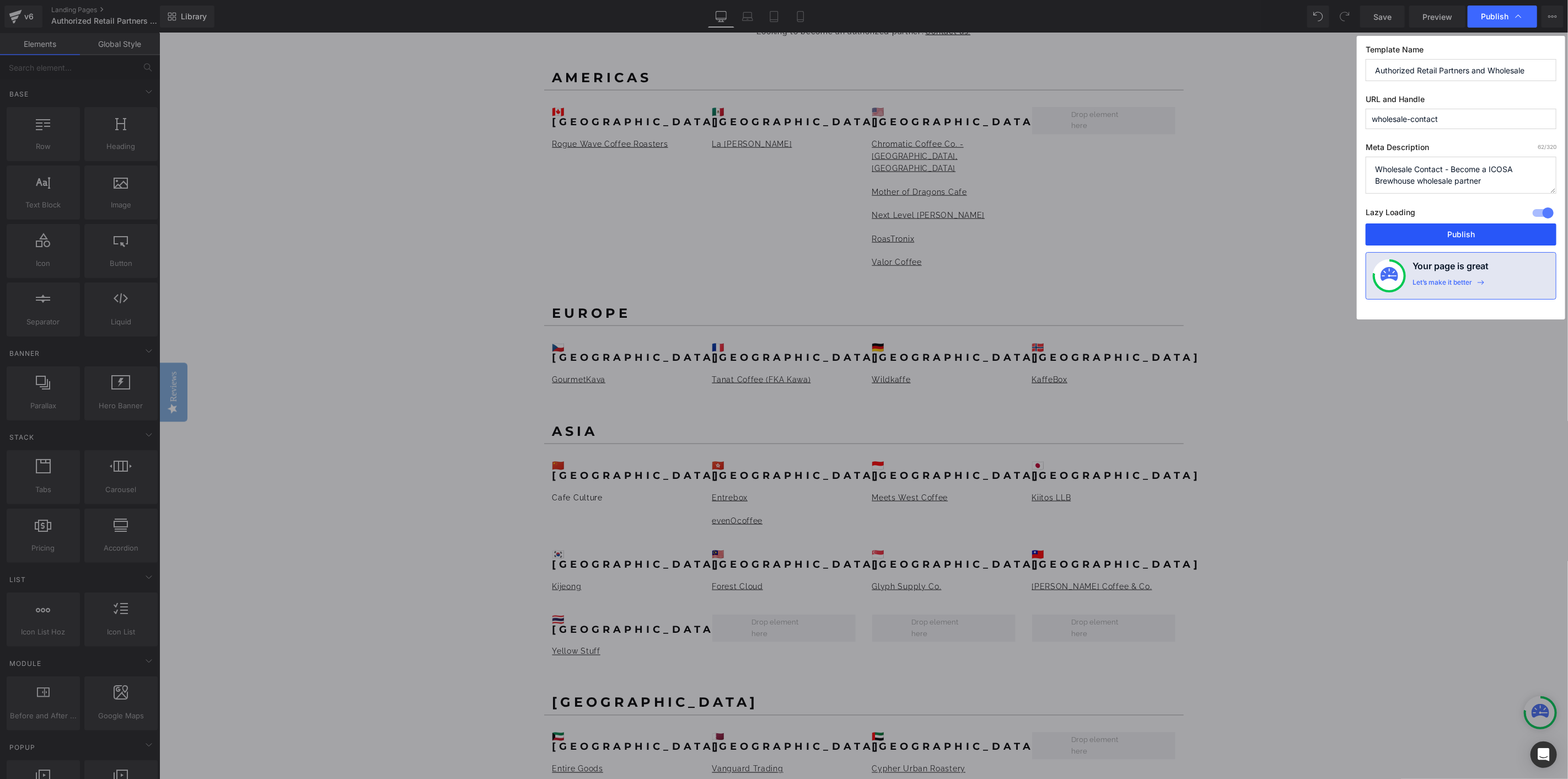
click at [1449, 233] on button "Publish" at bounding box center [1461, 234] width 191 height 22
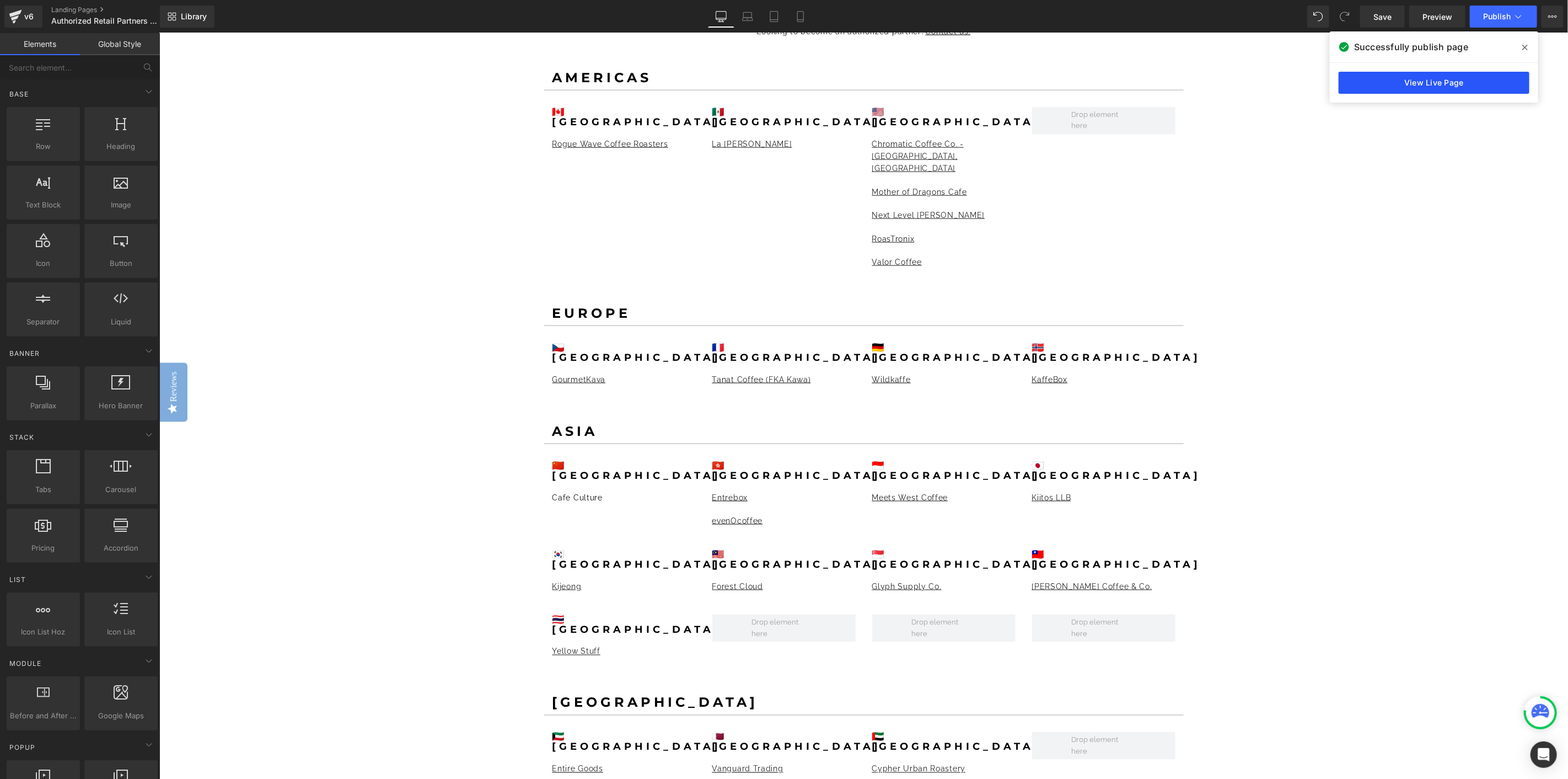
click at [1440, 85] on link "View Live Page" at bounding box center [1433, 83] width 191 height 22
